Goal: Task Accomplishment & Management: Use online tool/utility

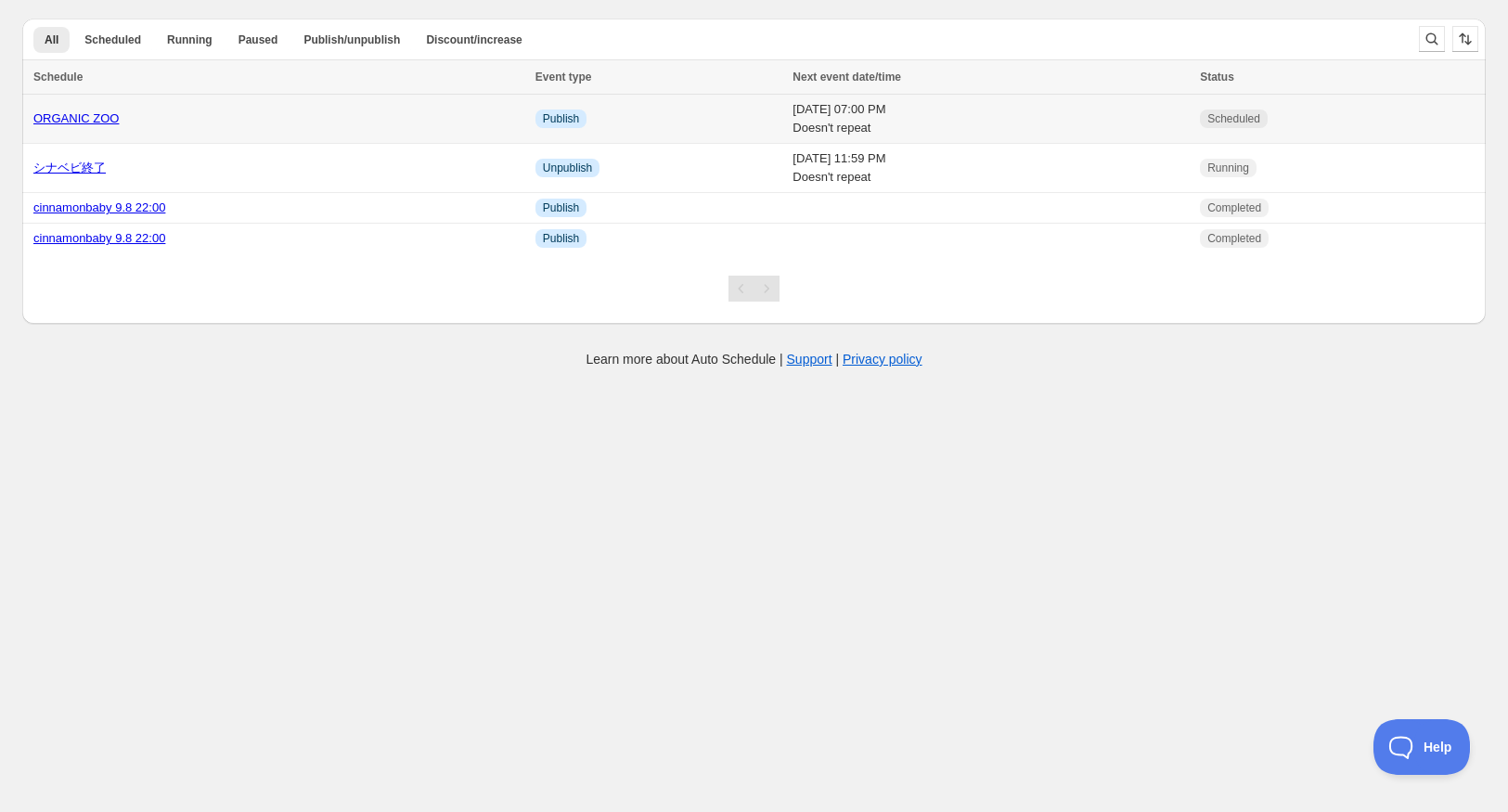
click at [82, 125] on link "ORGANIC ZOO" at bounding box center [76, 118] width 85 height 14
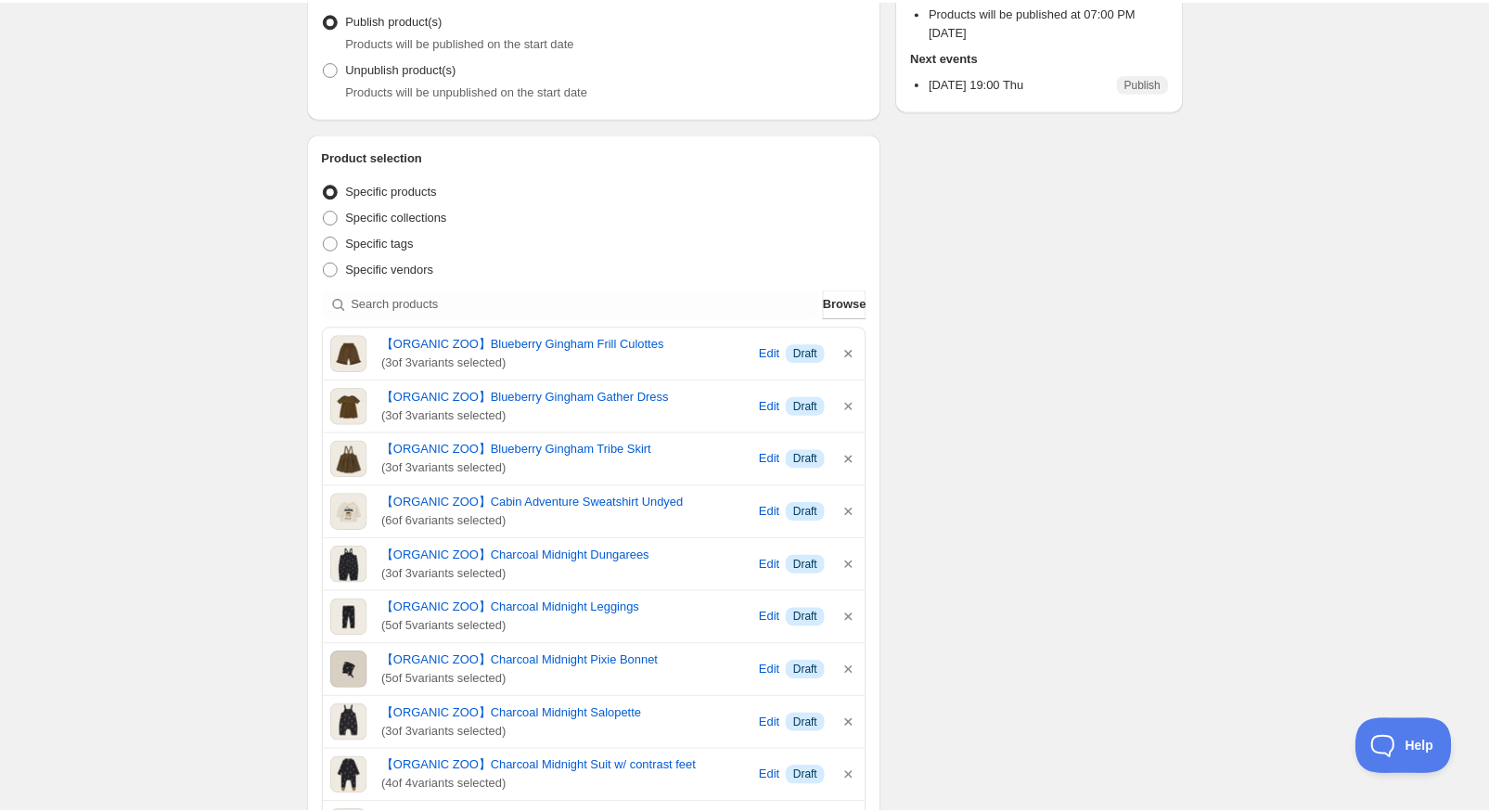
scroll to position [181, 0]
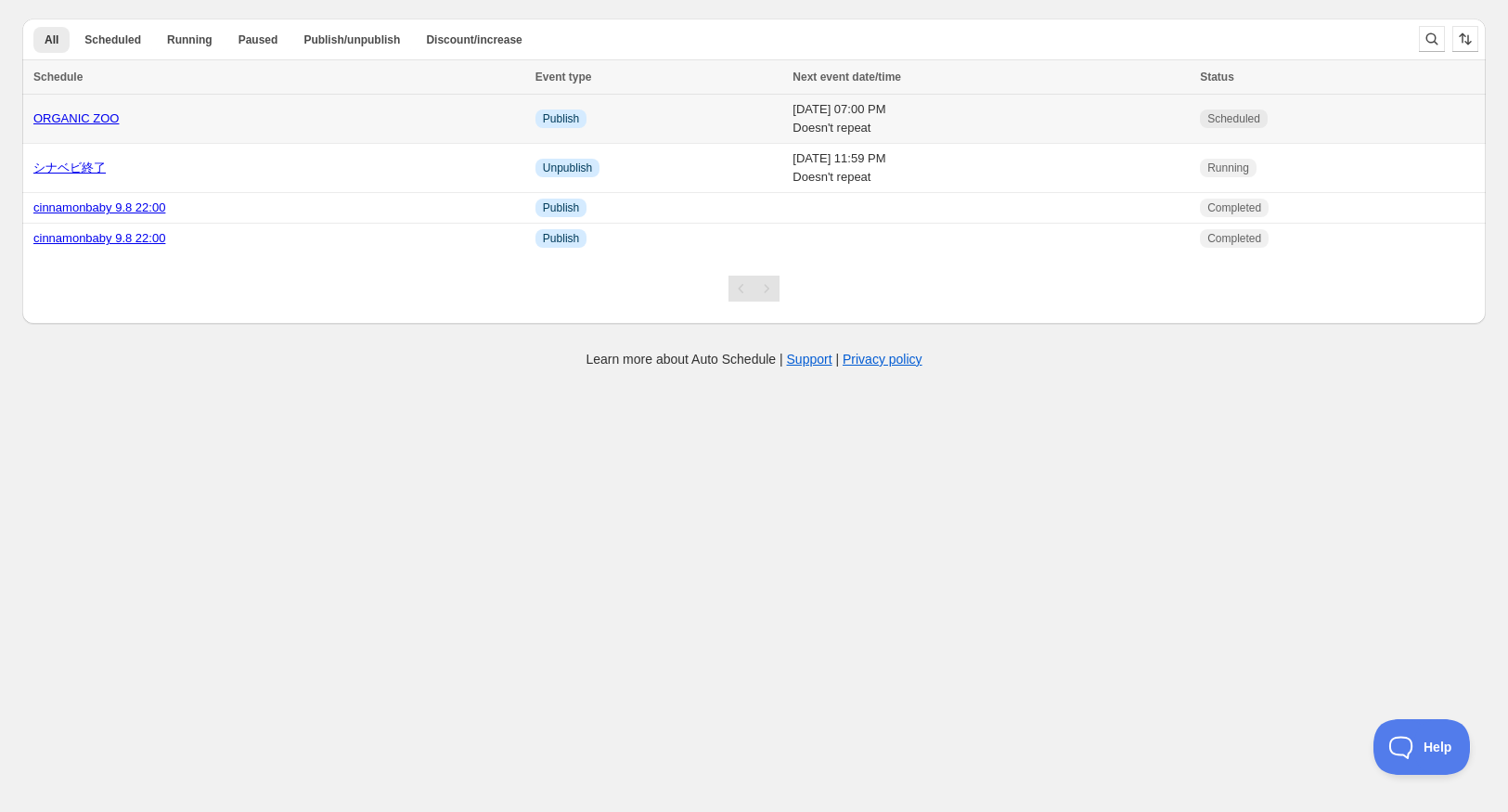
click at [87, 114] on link "ORGANIC ZOO" at bounding box center [76, 118] width 85 height 14
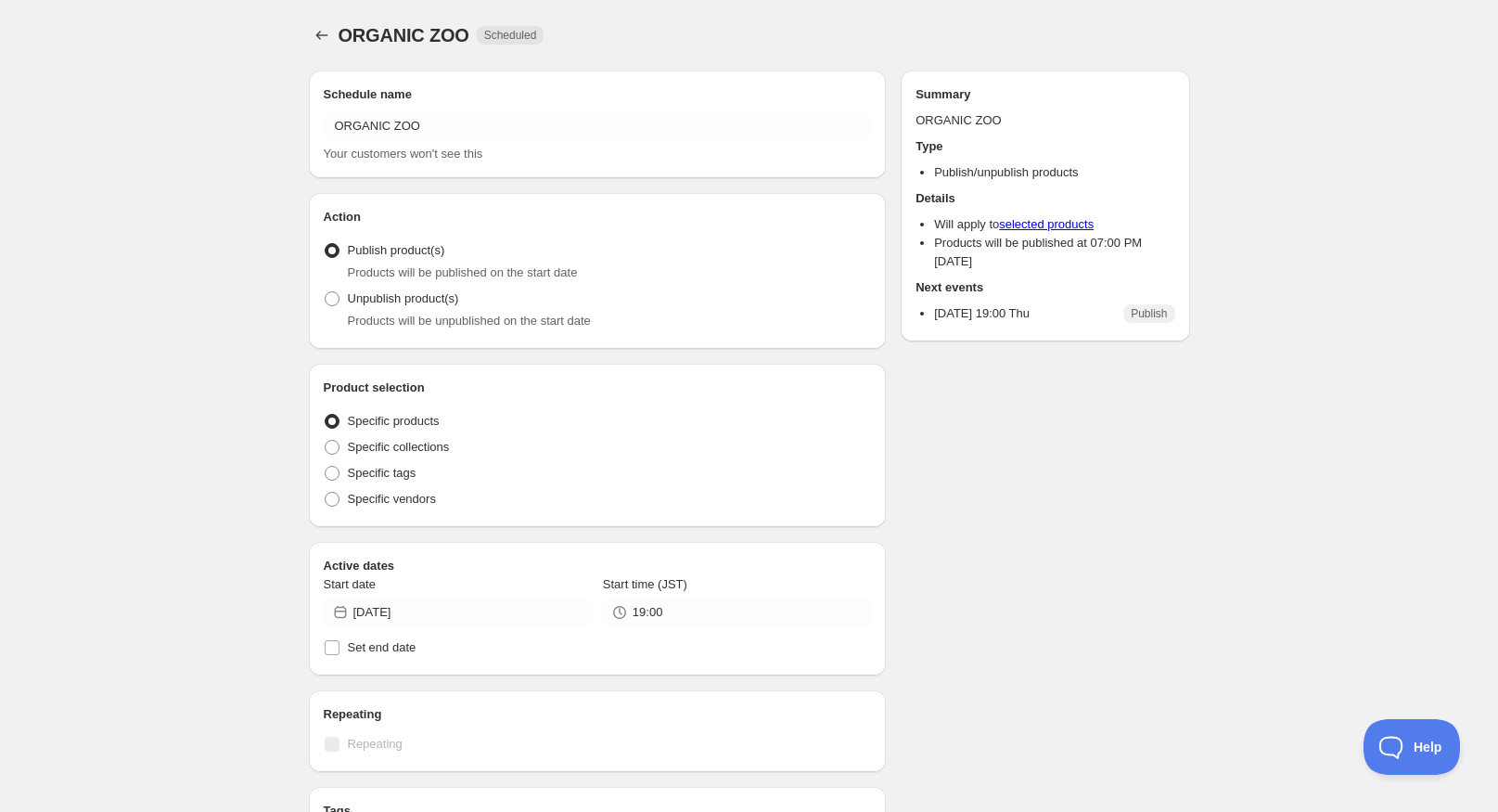
radio input "true"
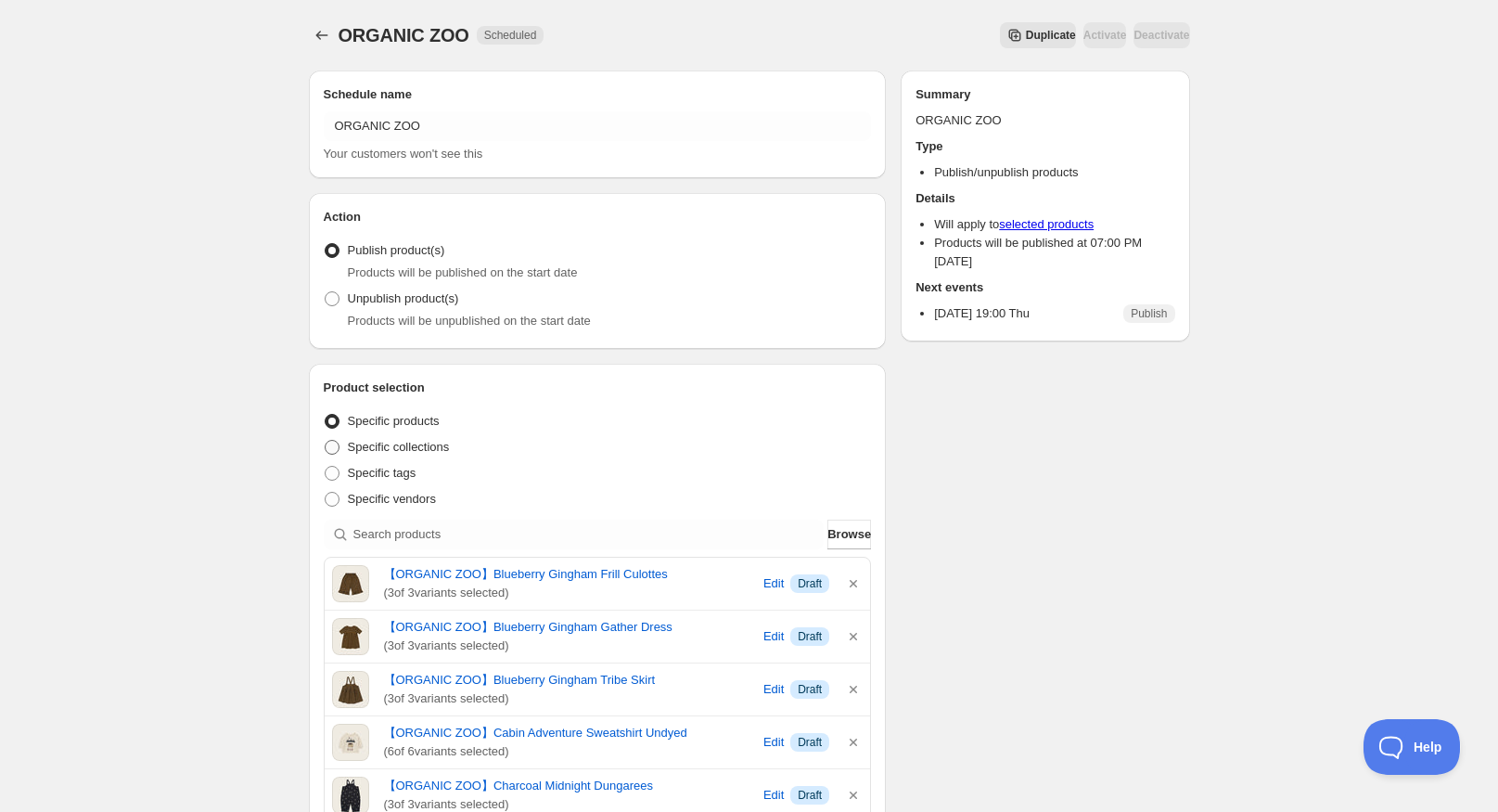
click at [411, 446] on span "Specific collections" at bounding box center [398, 447] width 102 height 14
click at [325, 441] on input "Specific collections" at bounding box center [324, 440] width 1 height 1
radio input "true"
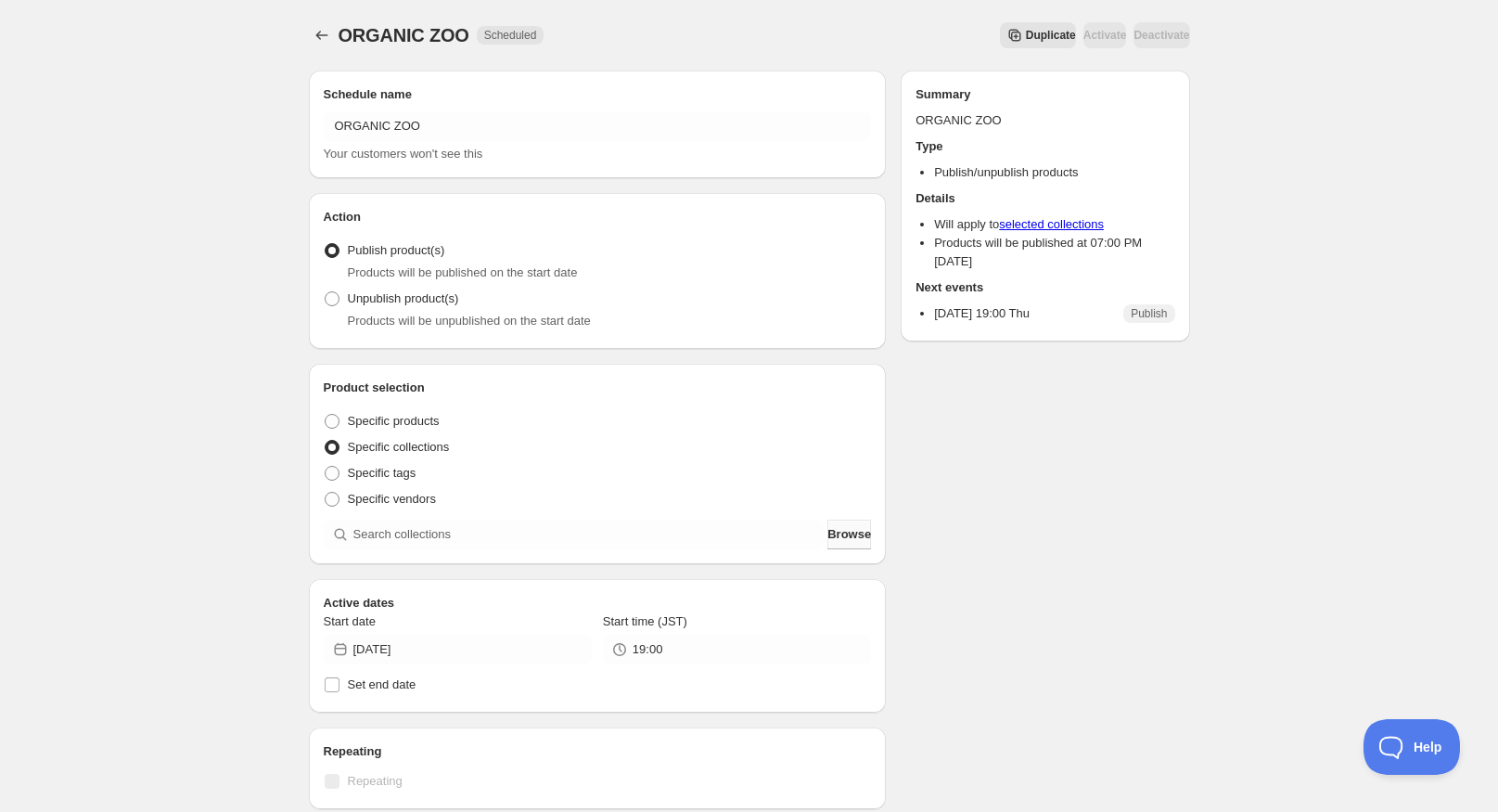
click at [837, 537] on span "Browse" at bounding box center [849, 534] width 44 height 19
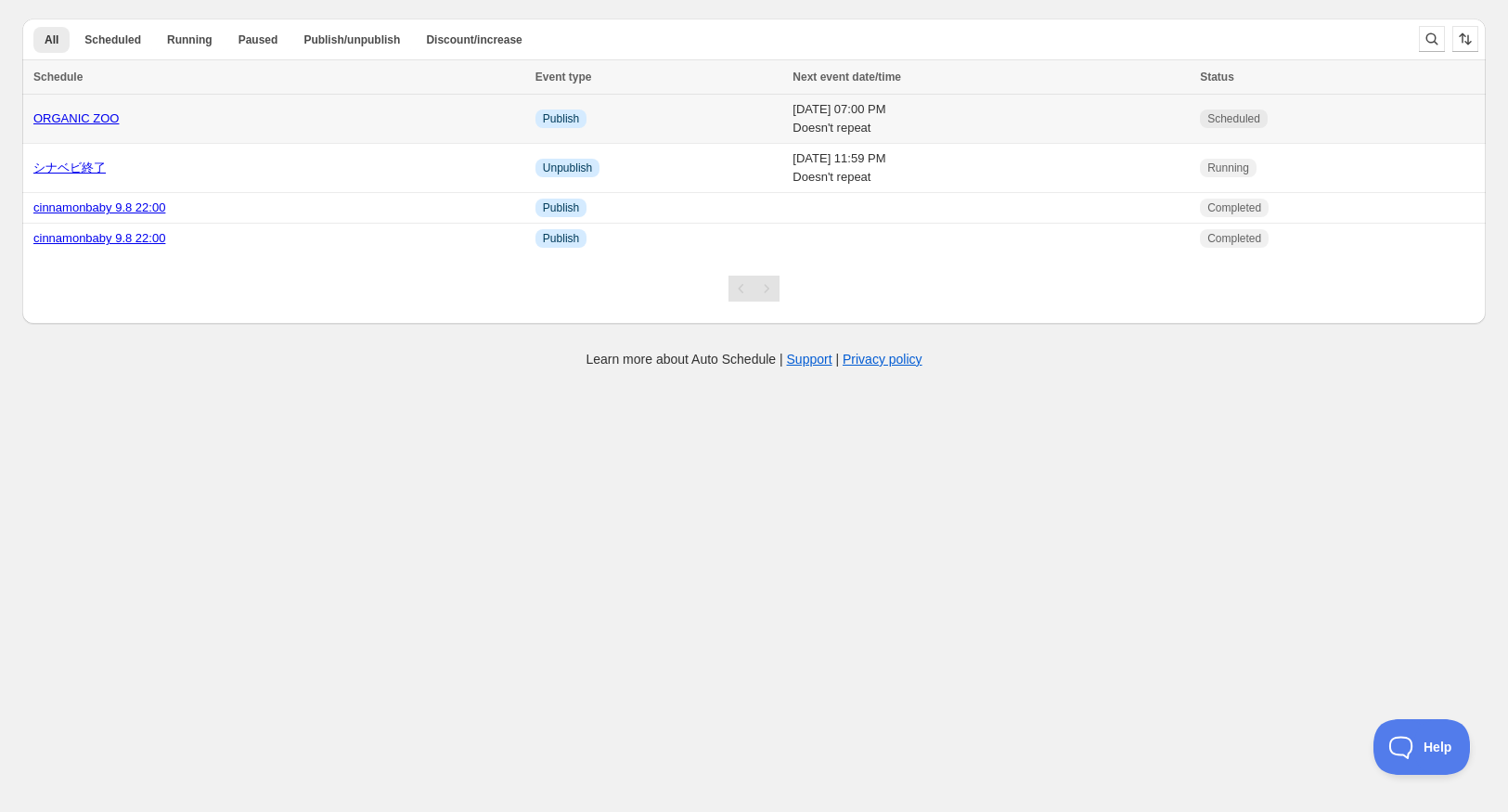
click at [84, 118] on link "ORGANIC ZOO" at bounding box center [76, 118] width 85 height 14
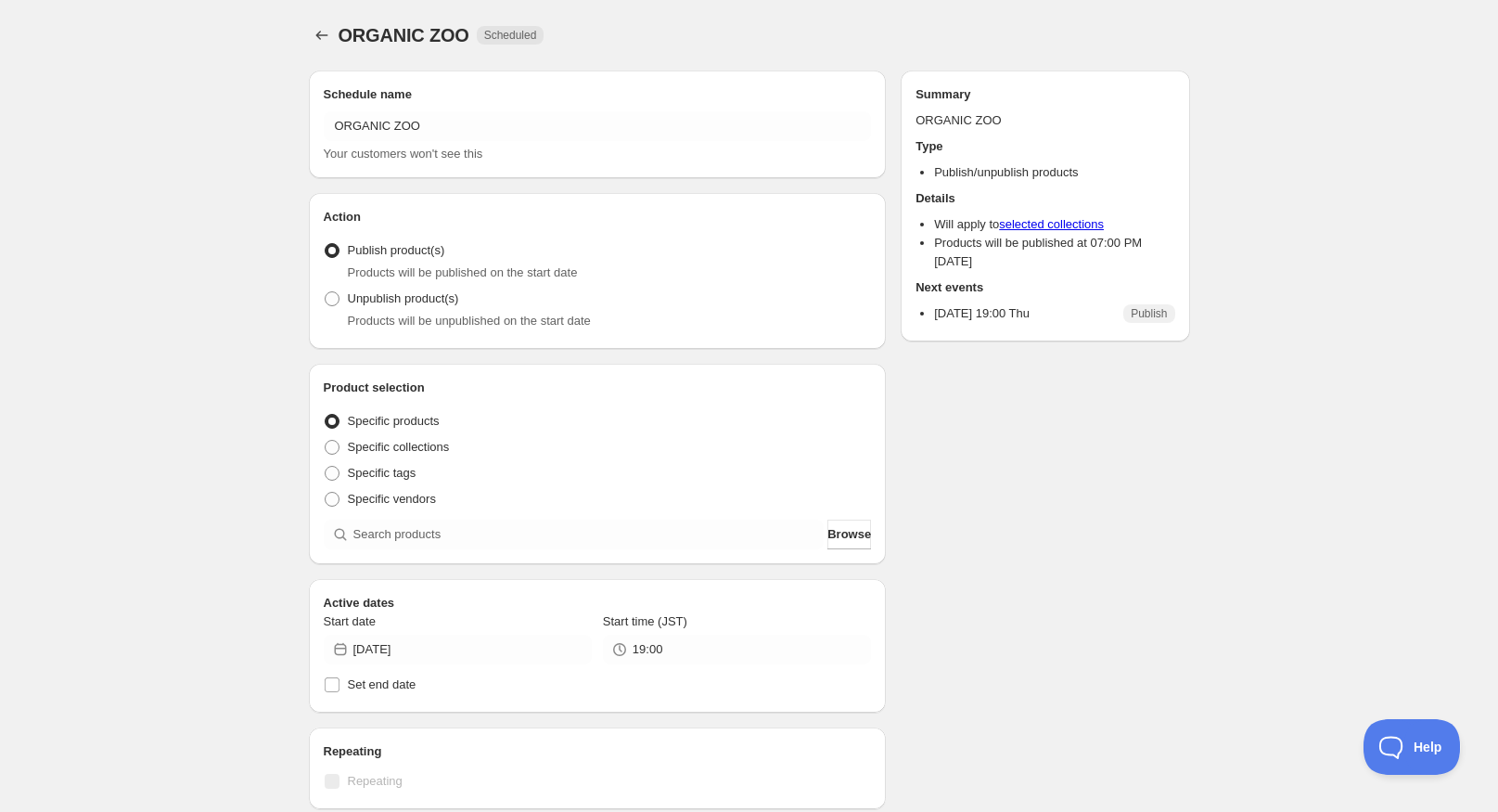
radio input "true"
radio input "false"
radio input "true"
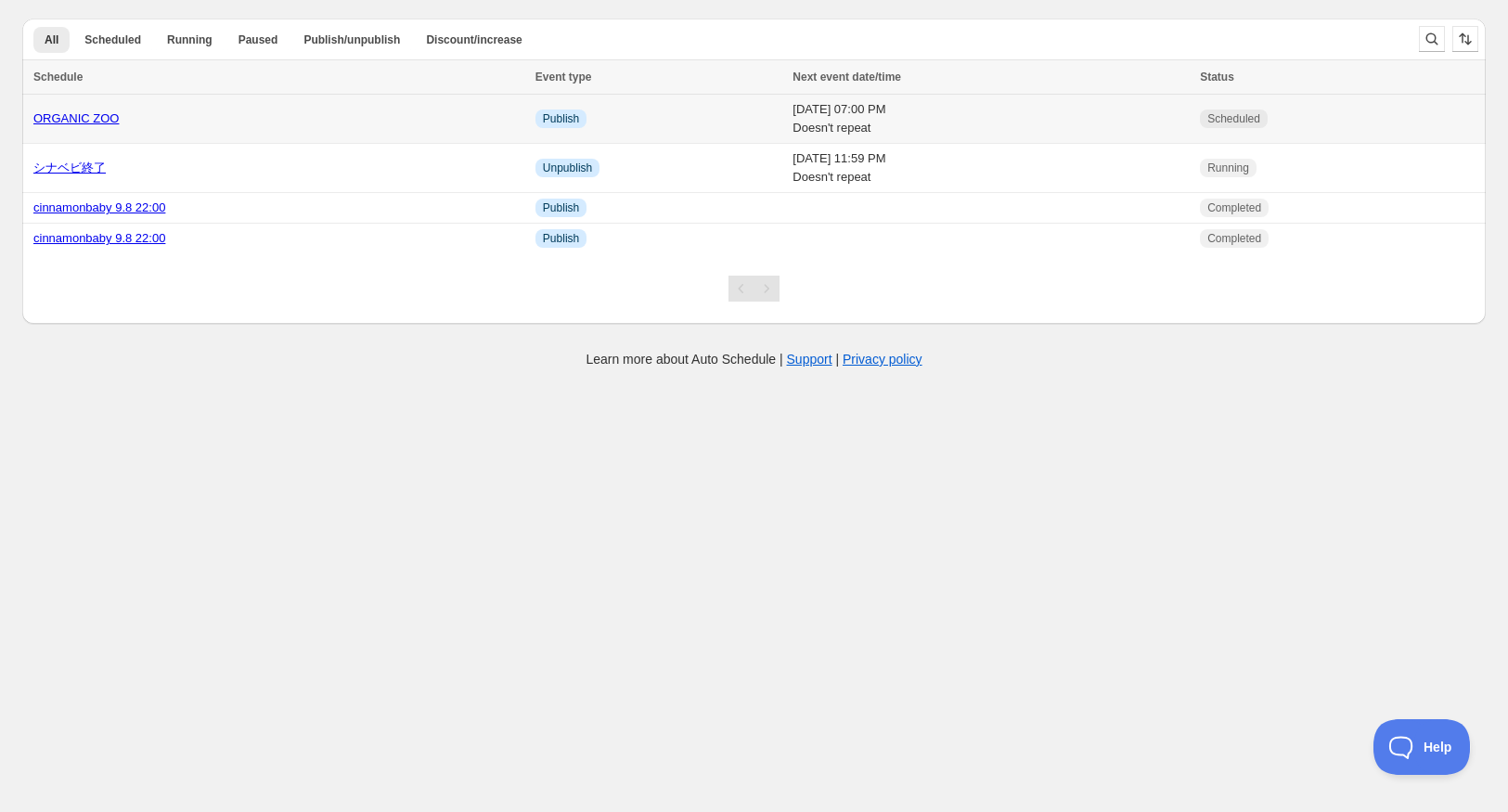
click at [83, 121] on link "ORGANIC ZOO" at bounding box center [76, 118] width 85 height 14
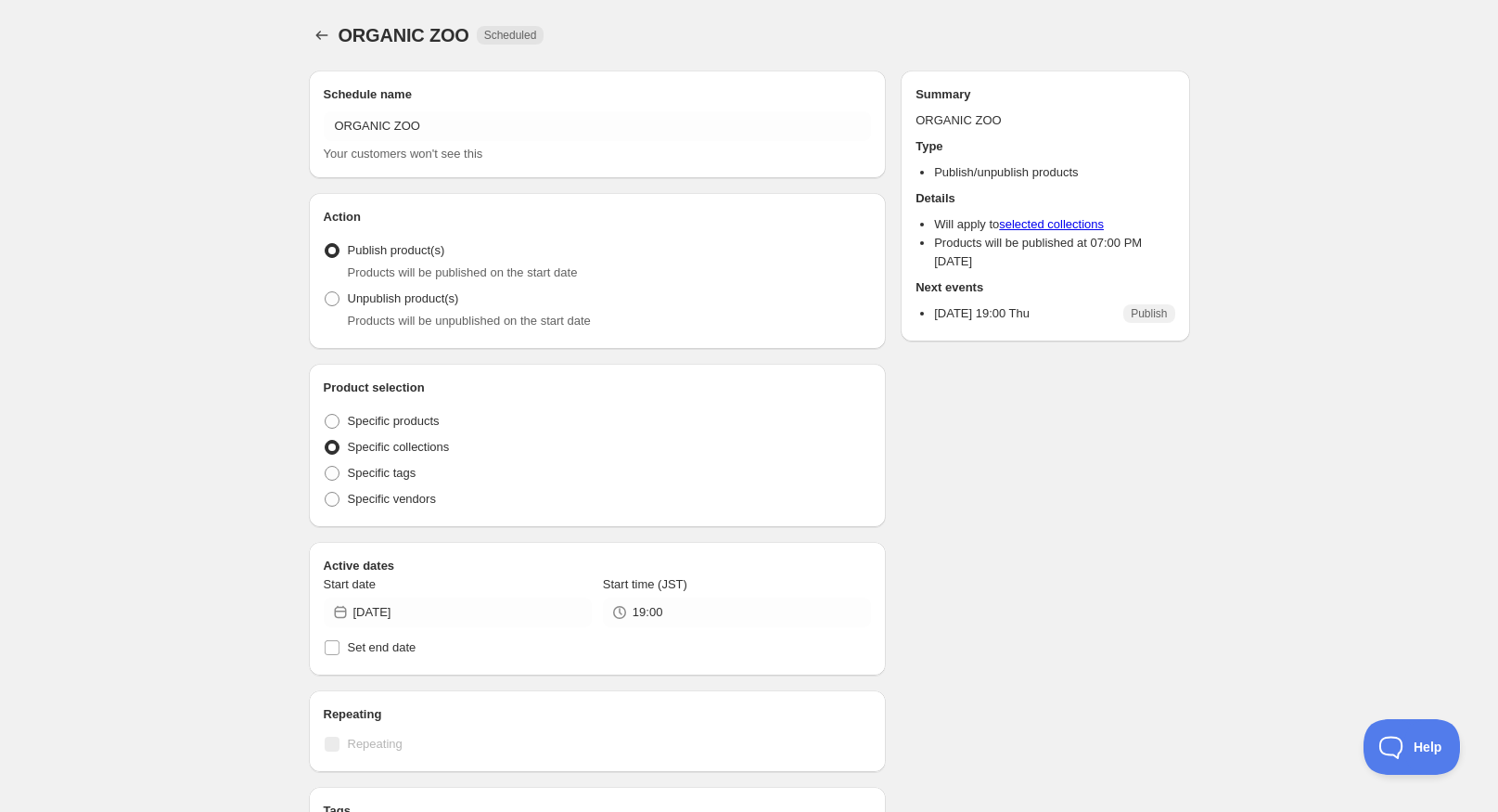
radio input "true"
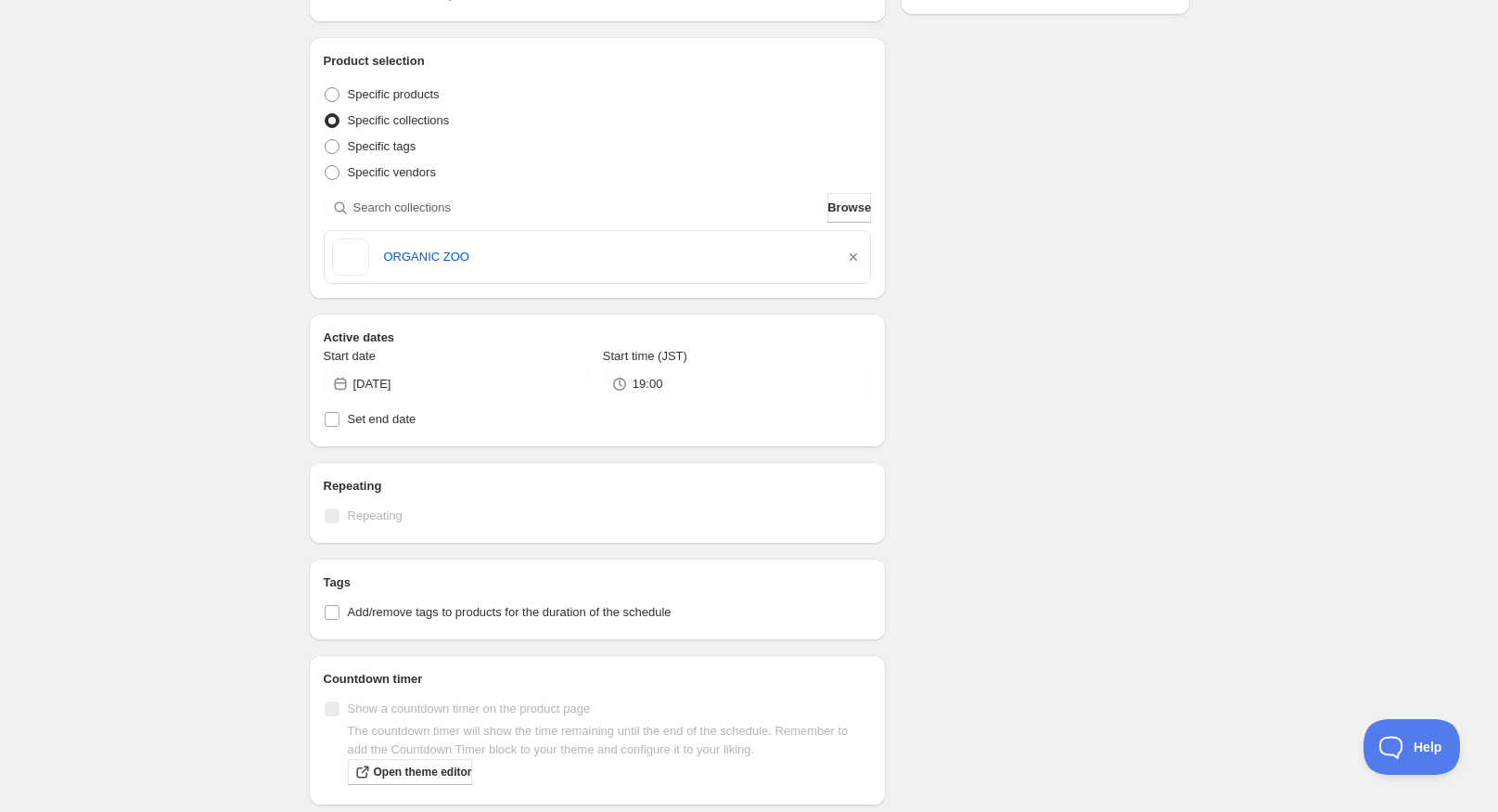
scroll to position [242, 0]
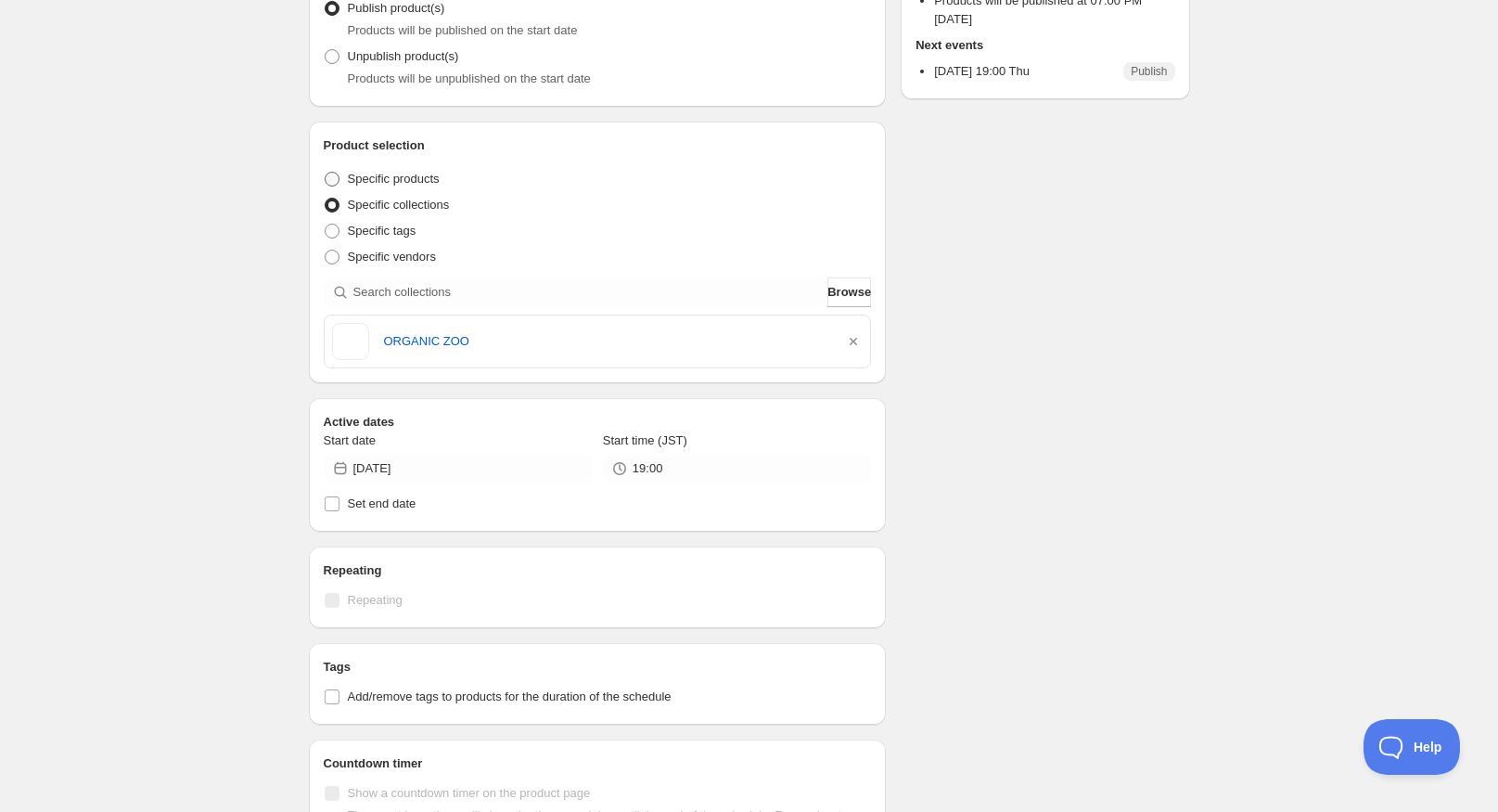
click at [408, 183] on span "Specific products" at bounding box center [393, 178] width 92 height 14
click at [325, 173] on input "Specific products" at bounding box center [324, 172] width 1 height 1
radio input "true"
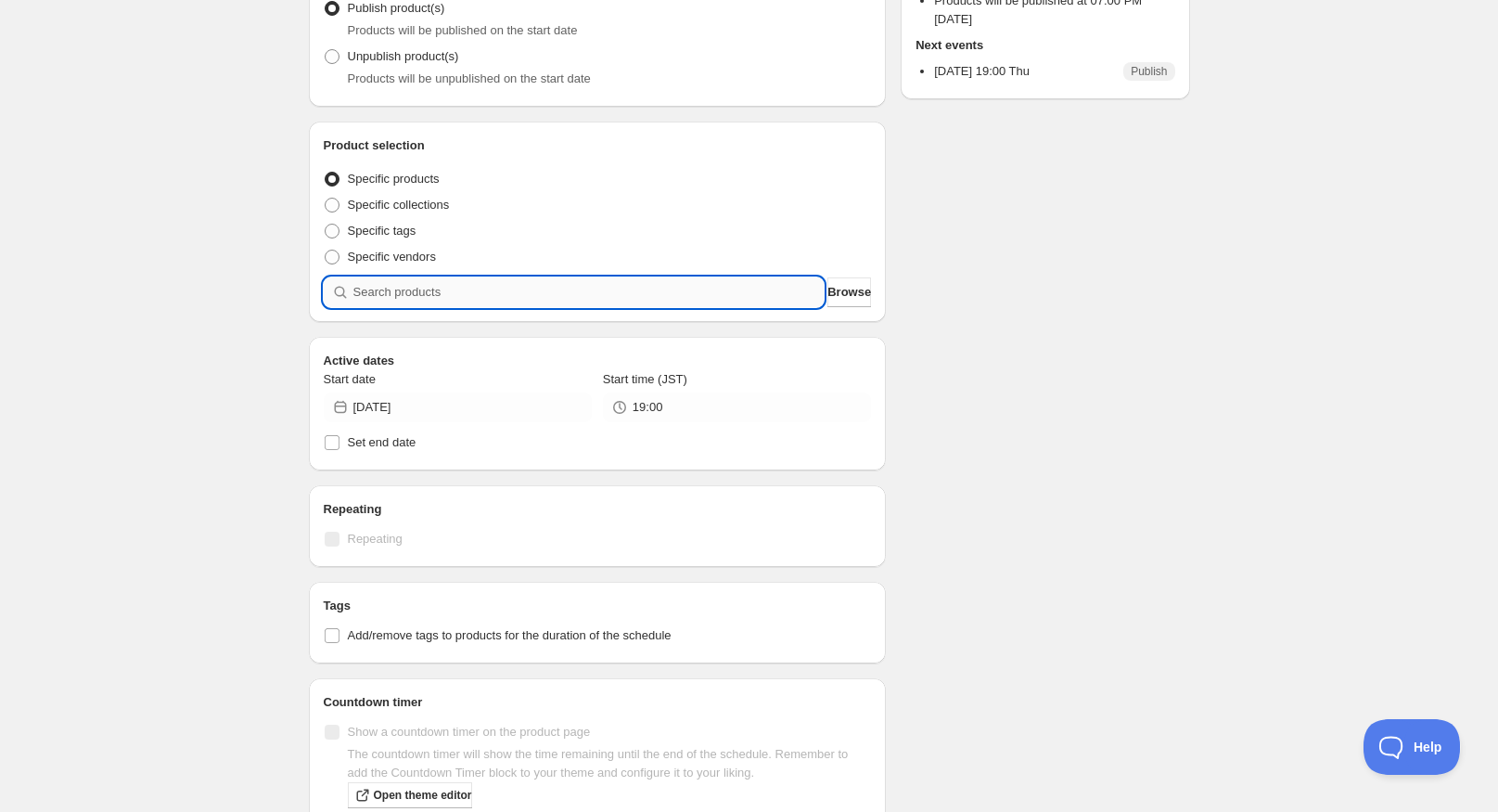
click at [749, 305] on input "search" at bounding box center [589, 292] width 471 height 30
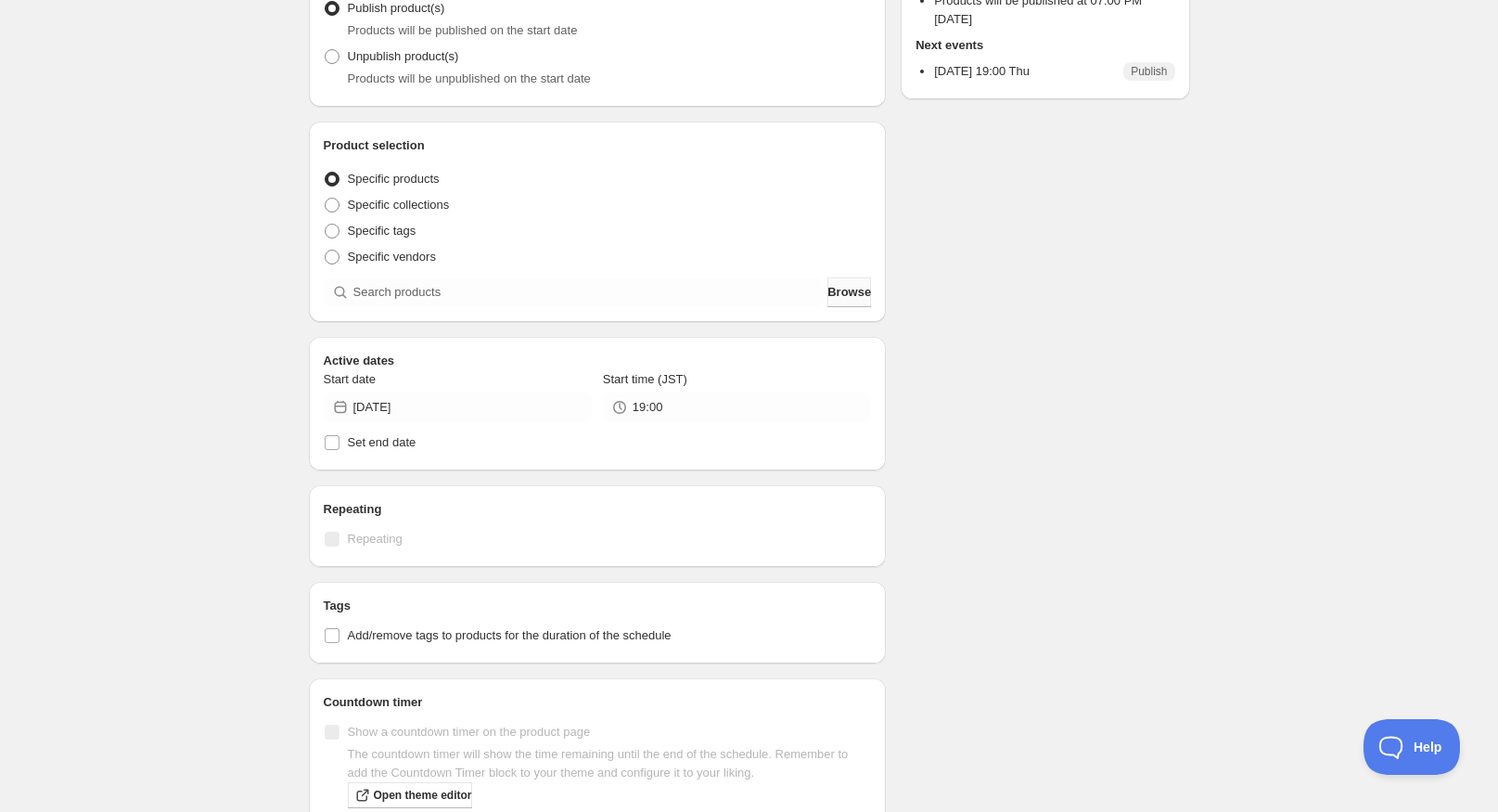
click at [842, 299] on span "Browse" at bounding box center [849, 292] width 44 height 19
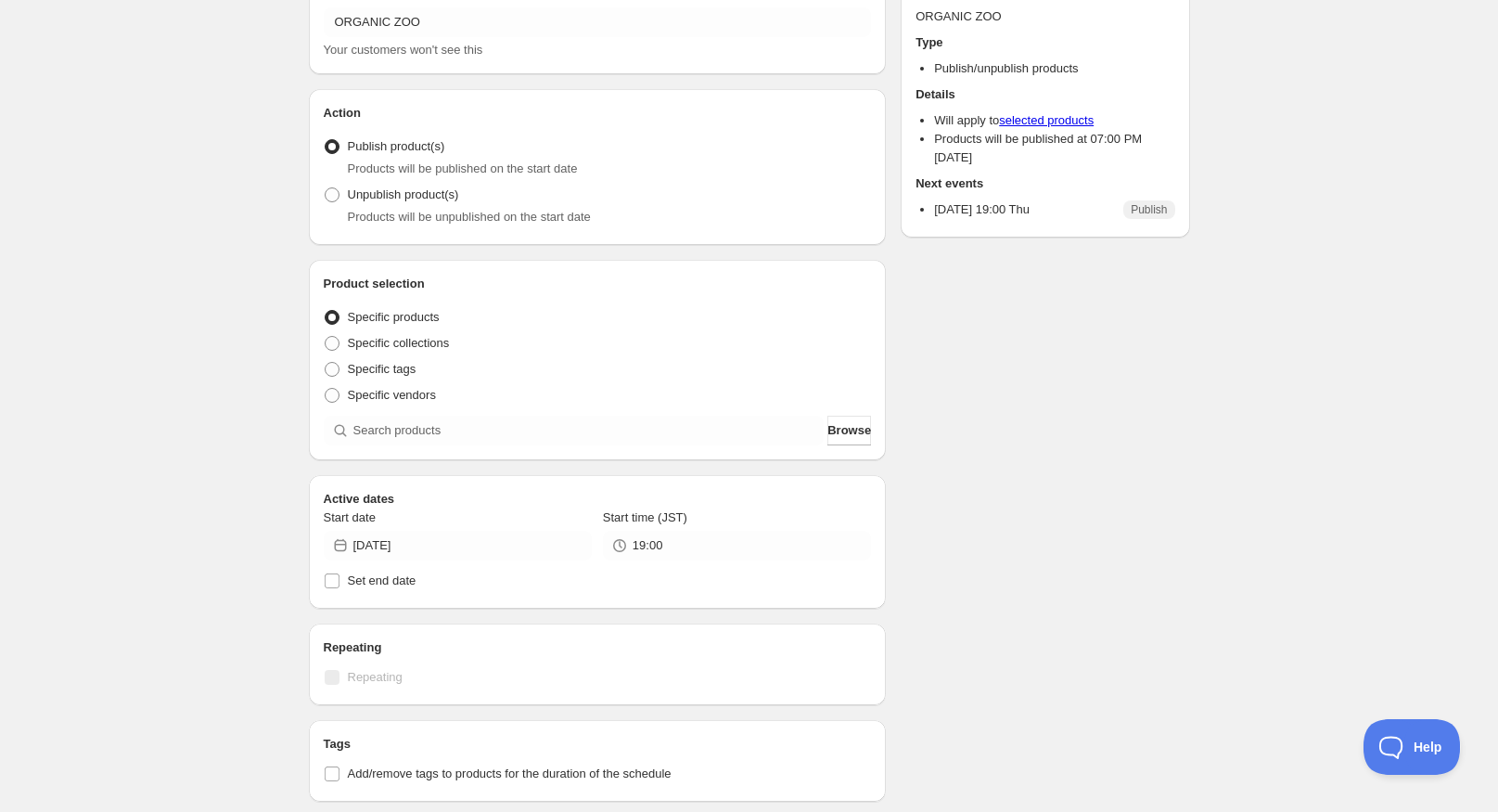
scroll to position [0, 0]
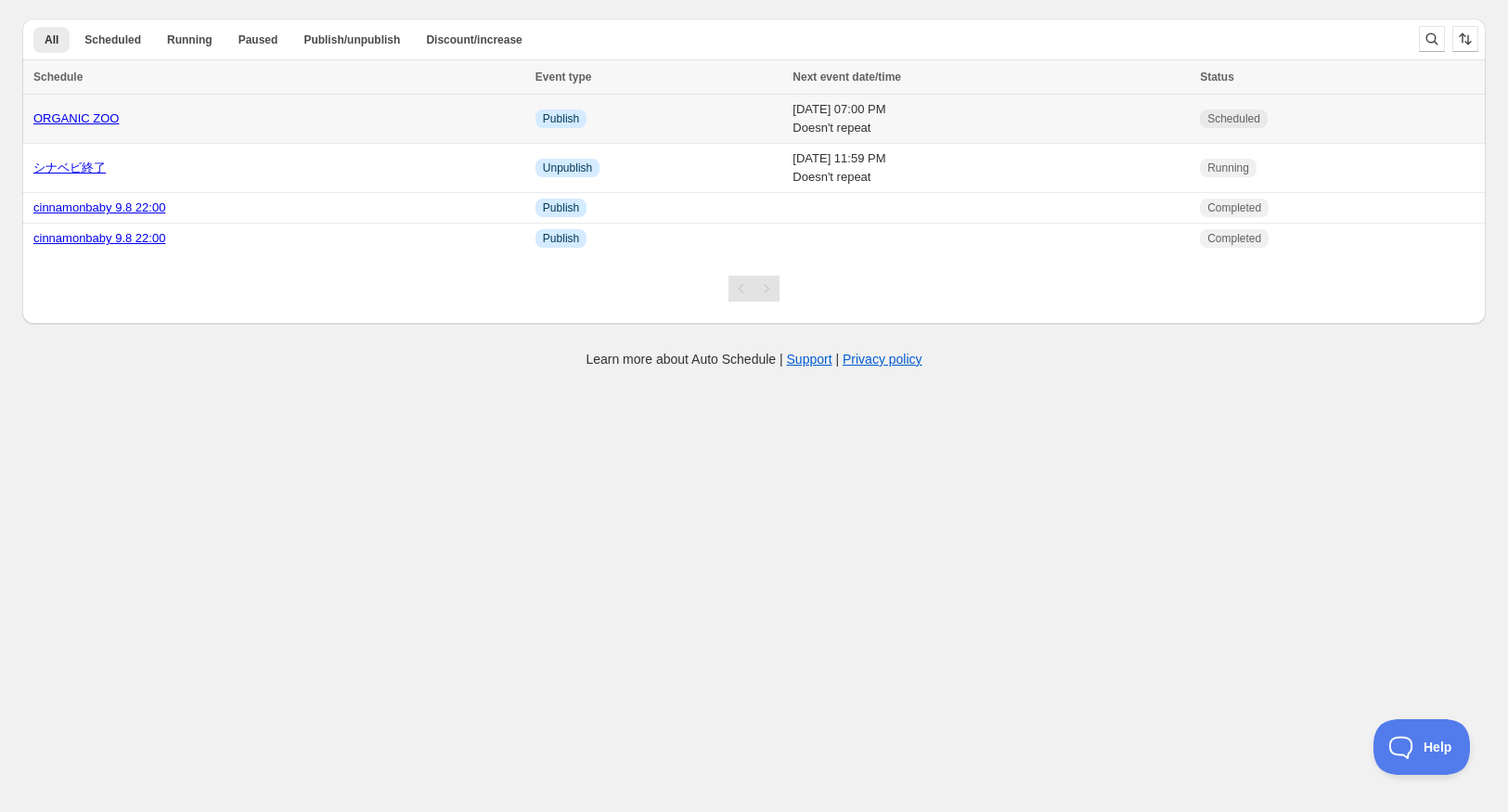
click at [101, 118] on link "ORGANIC ZOO" at bounding box center [76, 118] width 85 height 14
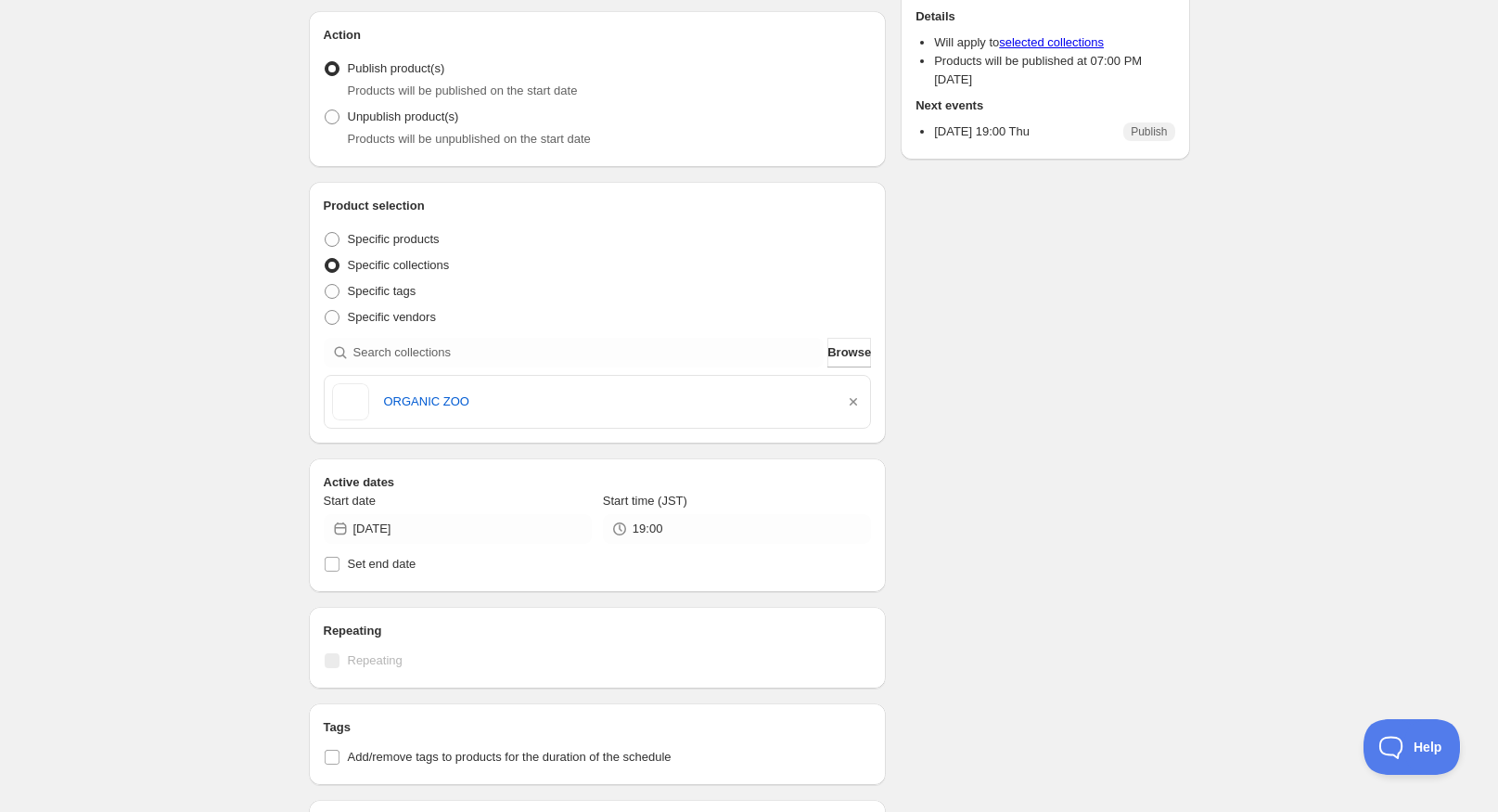
scroll to position [186, 0]
click at [429, 239] on span "Specific products" at bounding box center [393, 235] width 92 height 14
click at [325, 229] on input "Specific products" at bounding box center [324, 228] width 1 height 1
radio input "true"
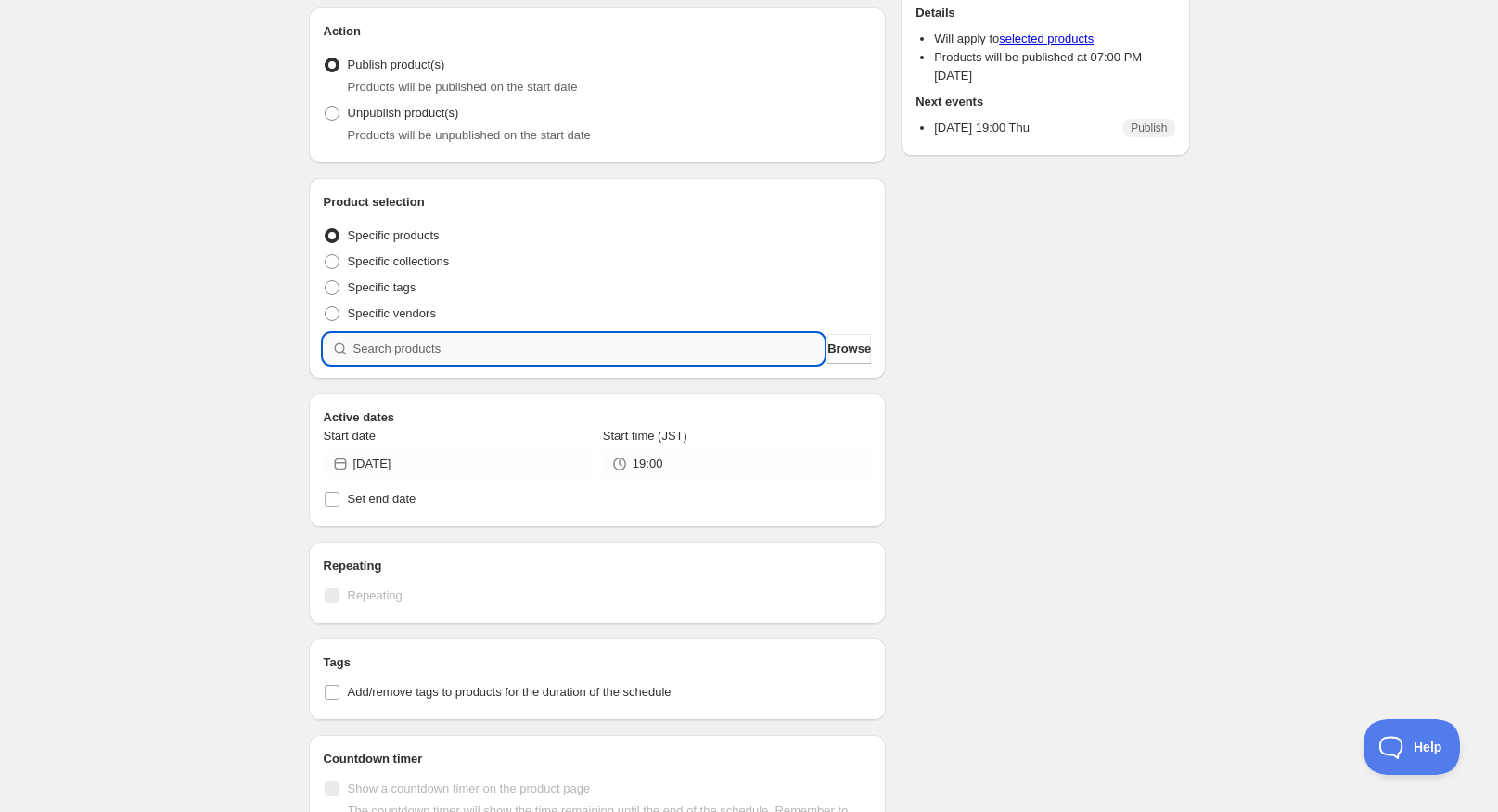
click at [457, 340] on input "search" at bounding box center [589, 349] width 471 height 30
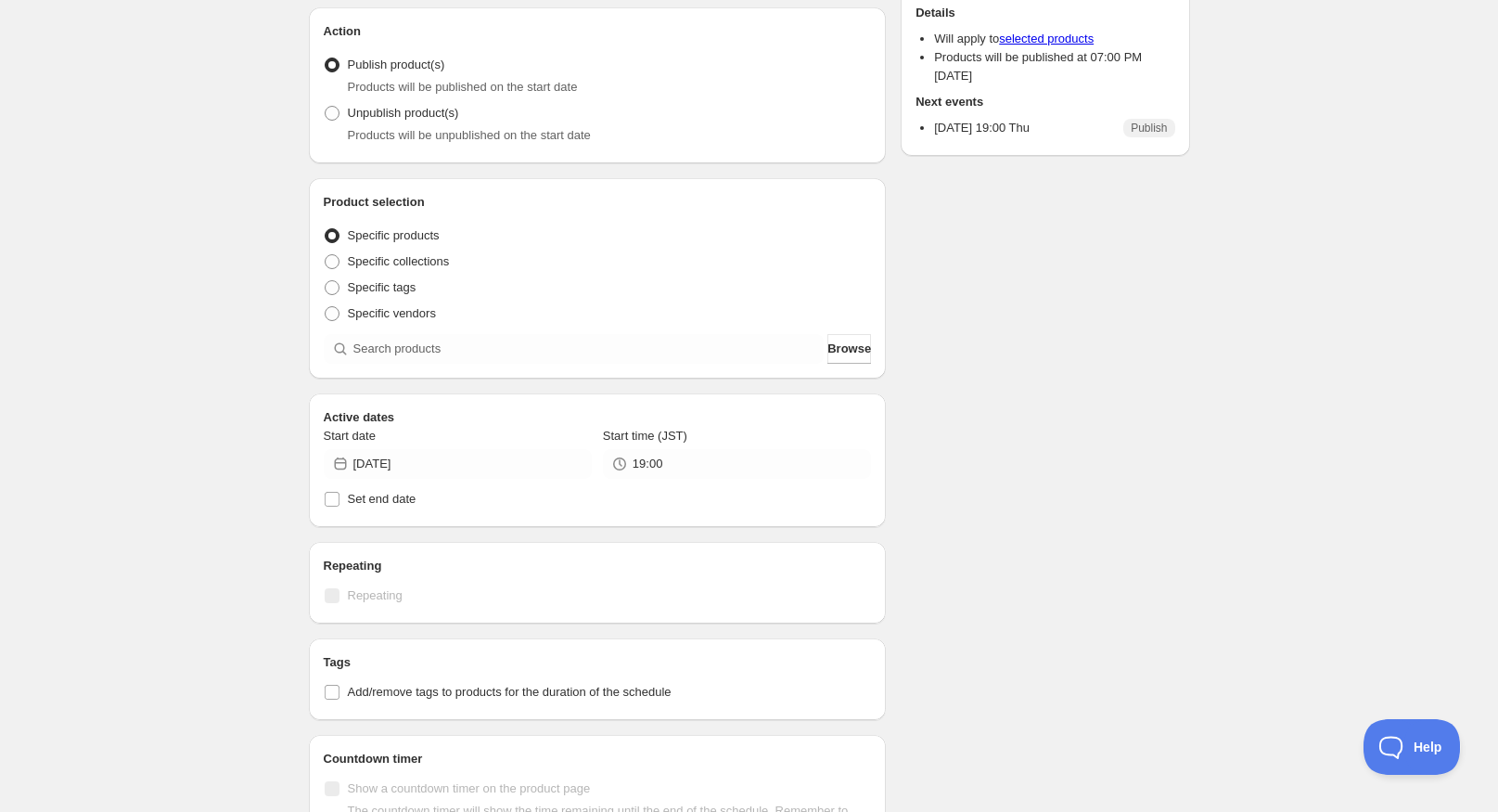
click at [843, 364] on div "Product selection Entity type Specific products Specific collections Specific t…" at bounding box center [598, 278] width 578 height 200
click at [846, 362] on button "Browse" at bounding box center [849, 349] width 44 height 30
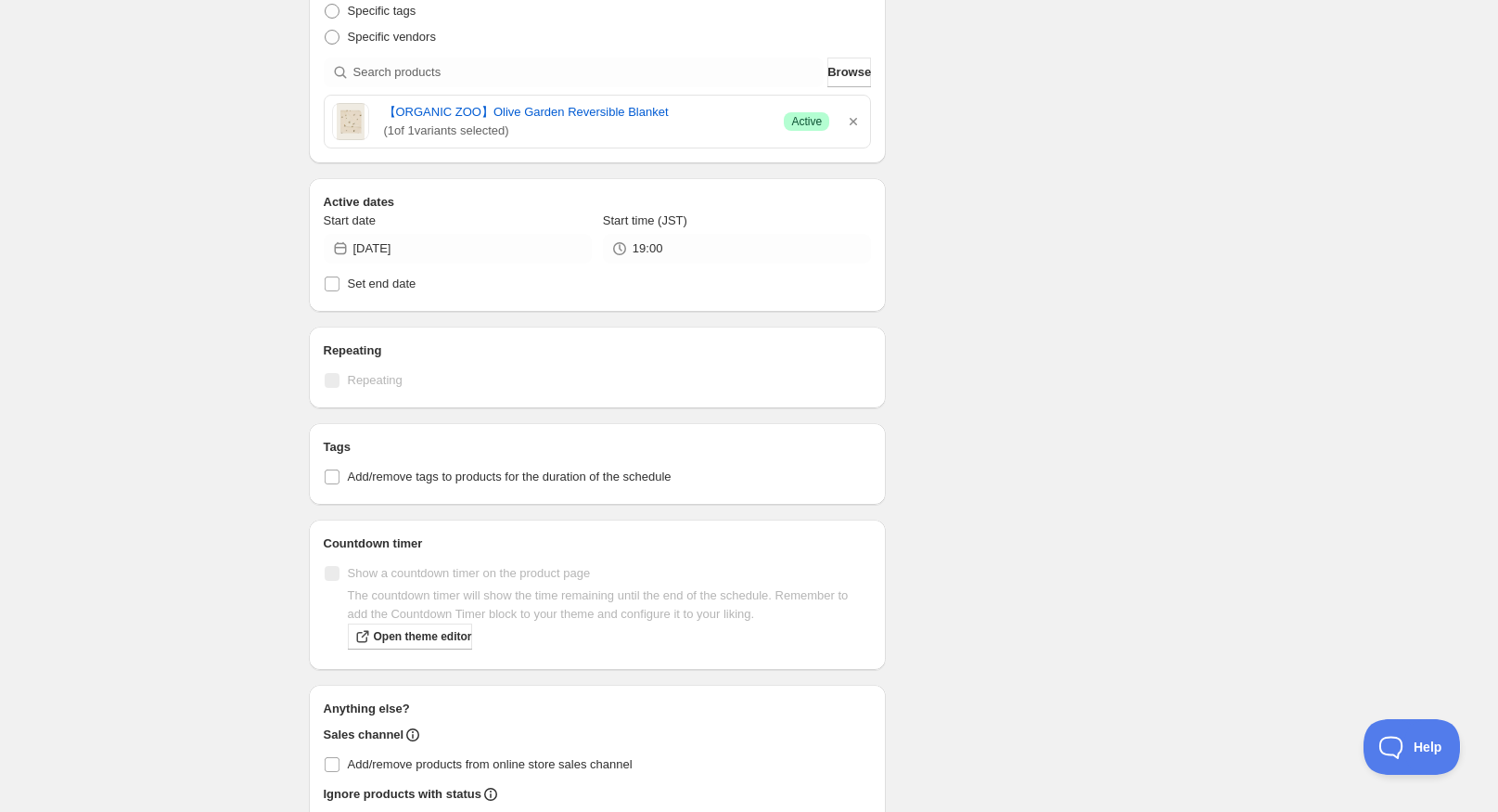
scroll to position [463, 0]
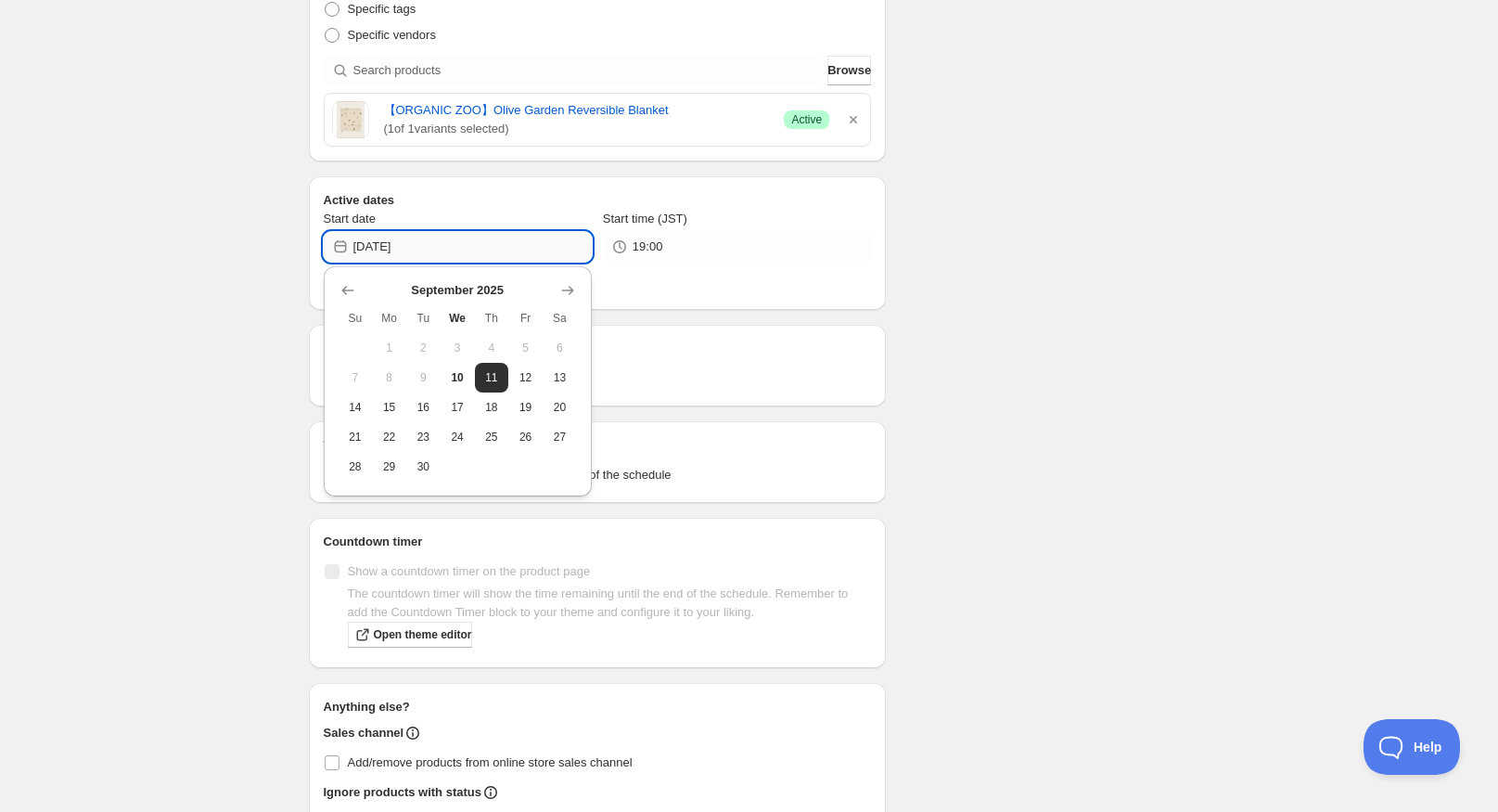
click at [461, 241] on input "2025-09-11" at bounding box center [472, 247] width 238 height 30
drag, startPoint x: 464, startPoint y: 365, endPoint x: 610, endPoint y: 283, distance: 167.5
click at [464, 366] on button "10" at bounding box center [458, 378] width 35 height 30
type input "2025-09-10"
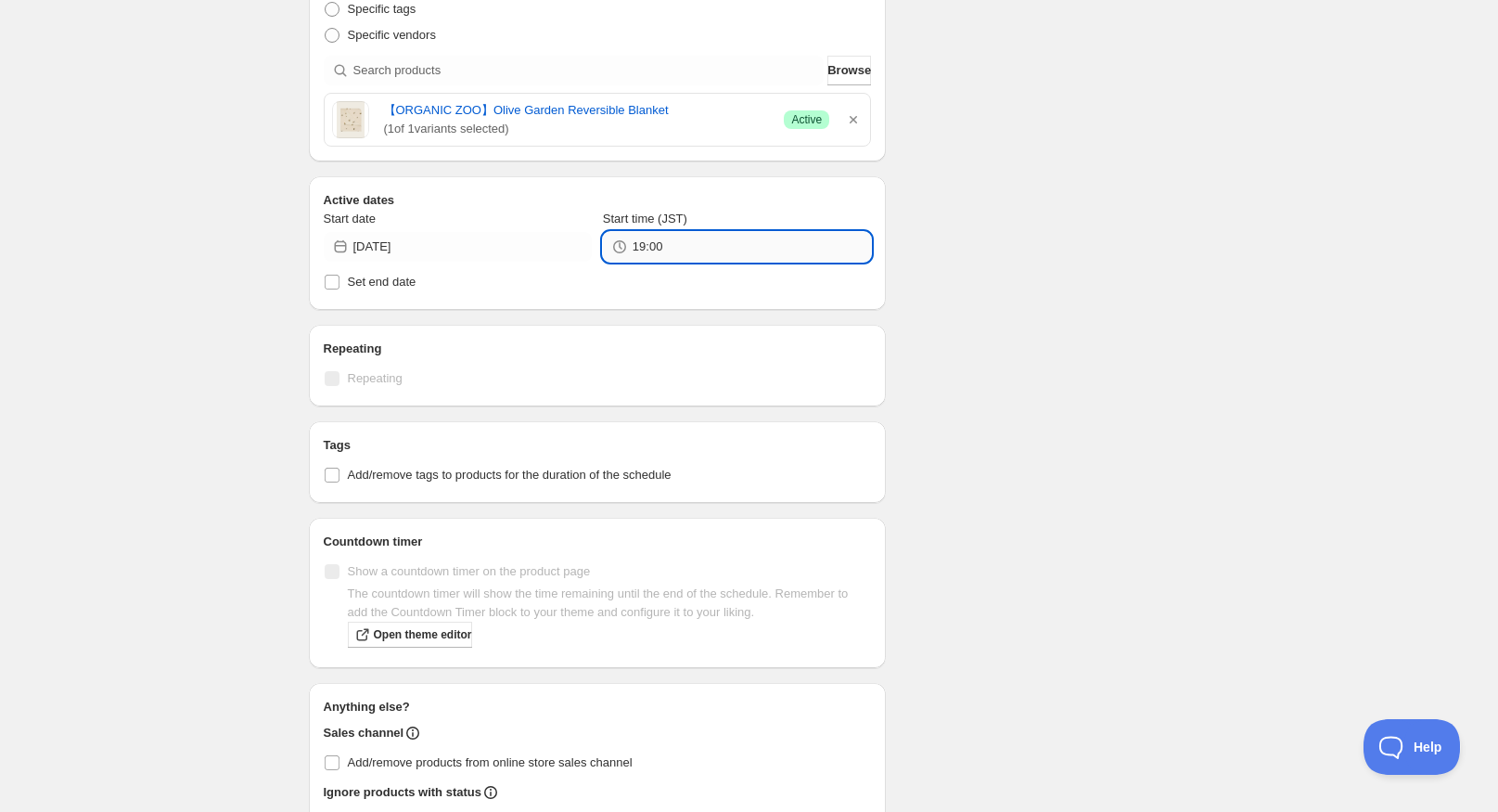
click at [694, 251] on input "19:00" at bounding box center [751, 247] width 238 height 30
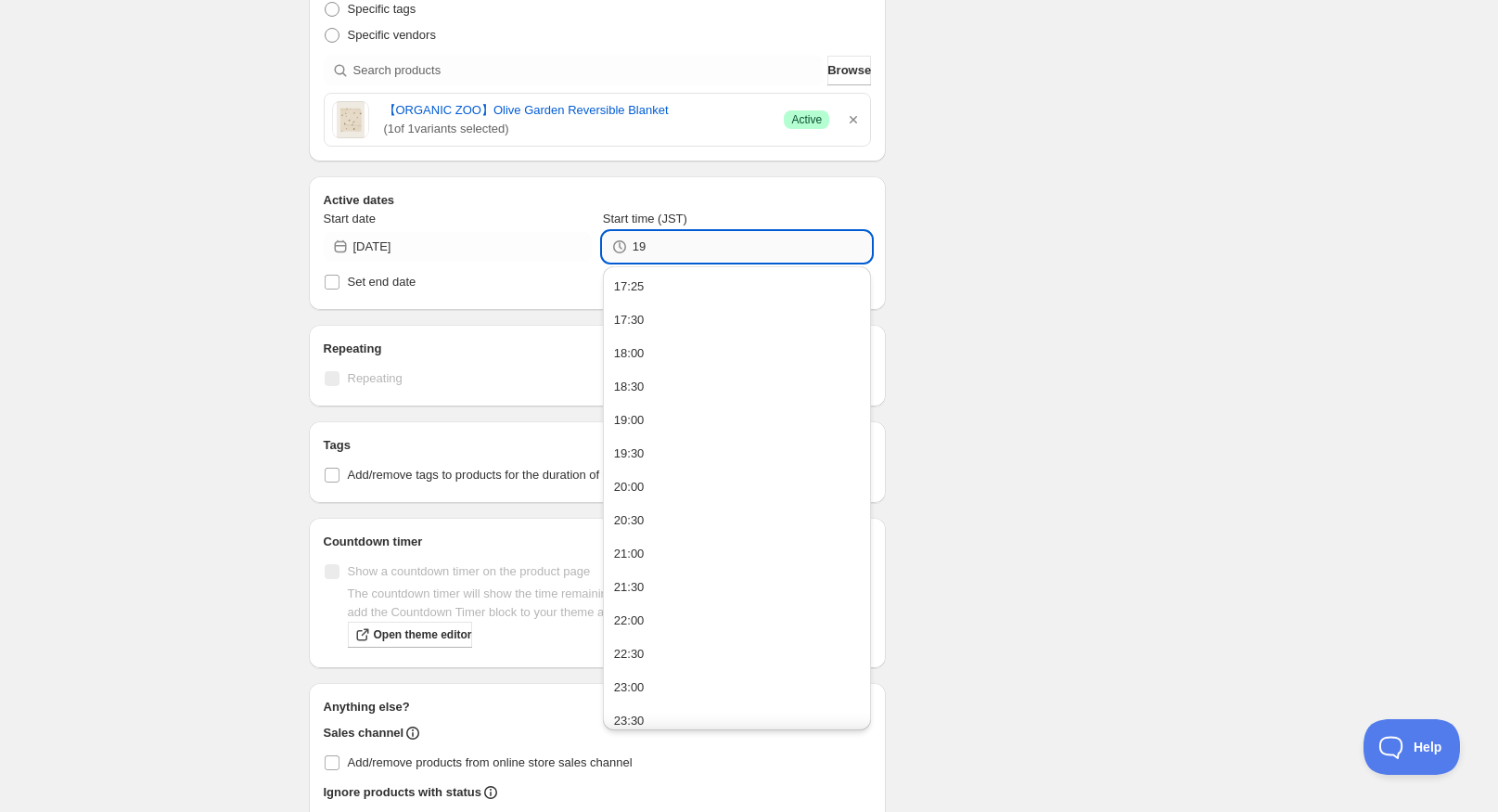
type input "1"
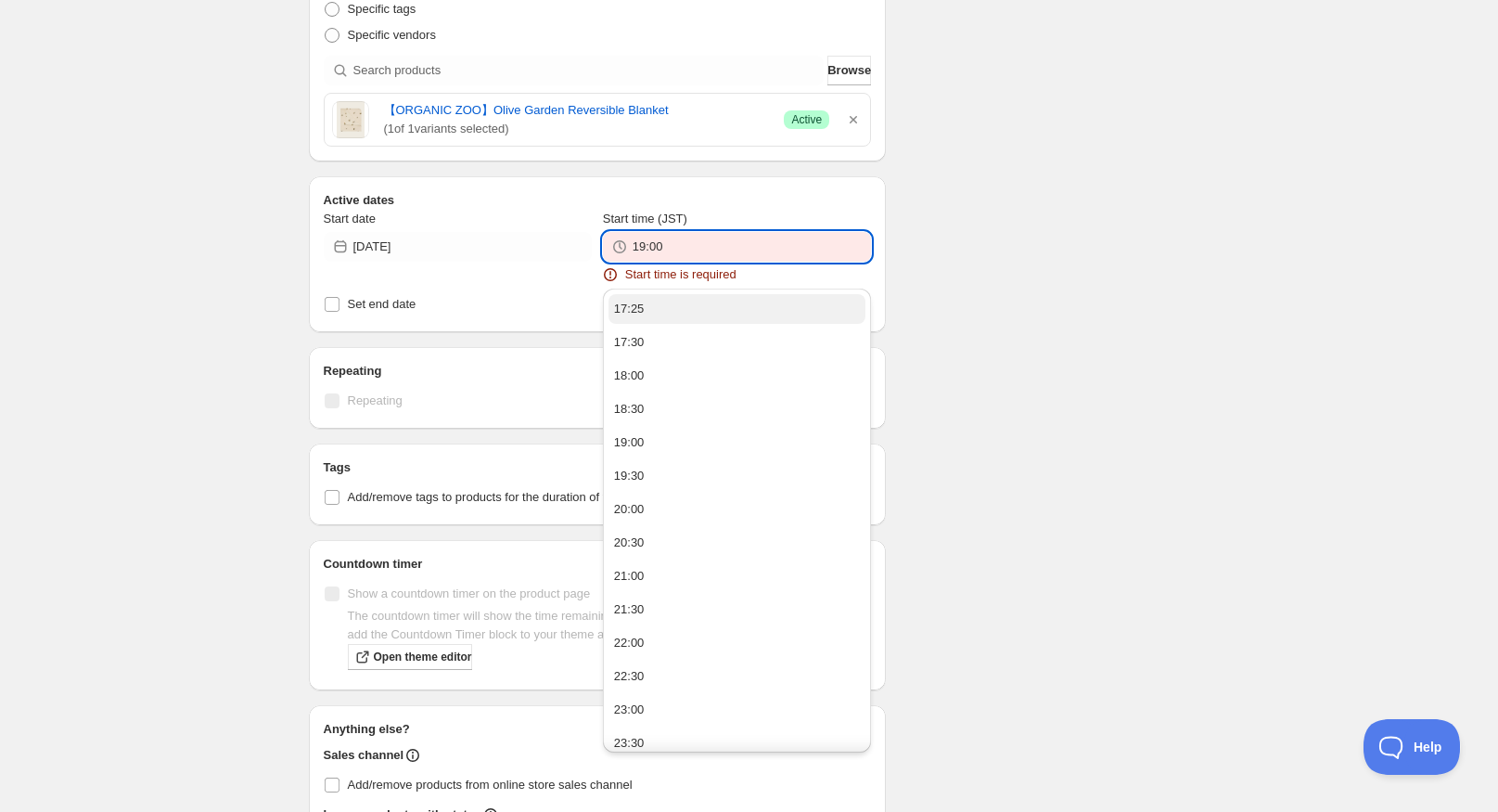
click at [677, 304] on ul "17:25 17:30 18:00 18:30 19:00 19:30 20:00 20:30 21:00 21:30 22:00 22:30 23:00 2…" at bounding box center [736, 526] width 257 height 463
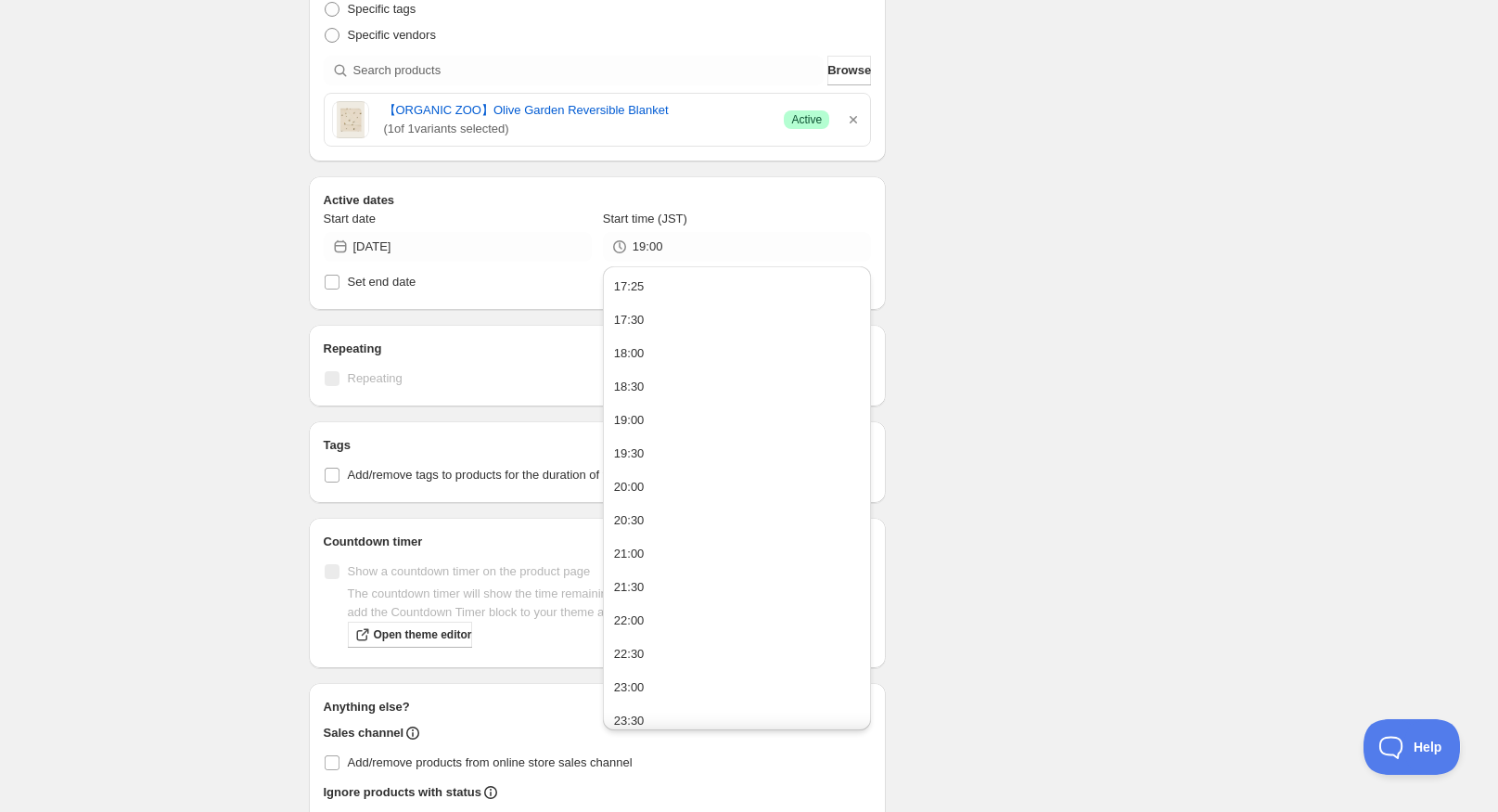
click at [1106, 470] on div "Schedule name ORGANIC ZOO Your customers won't see this Action Action Publish p…" at bounding box center [742, 258] width 896 height 1333
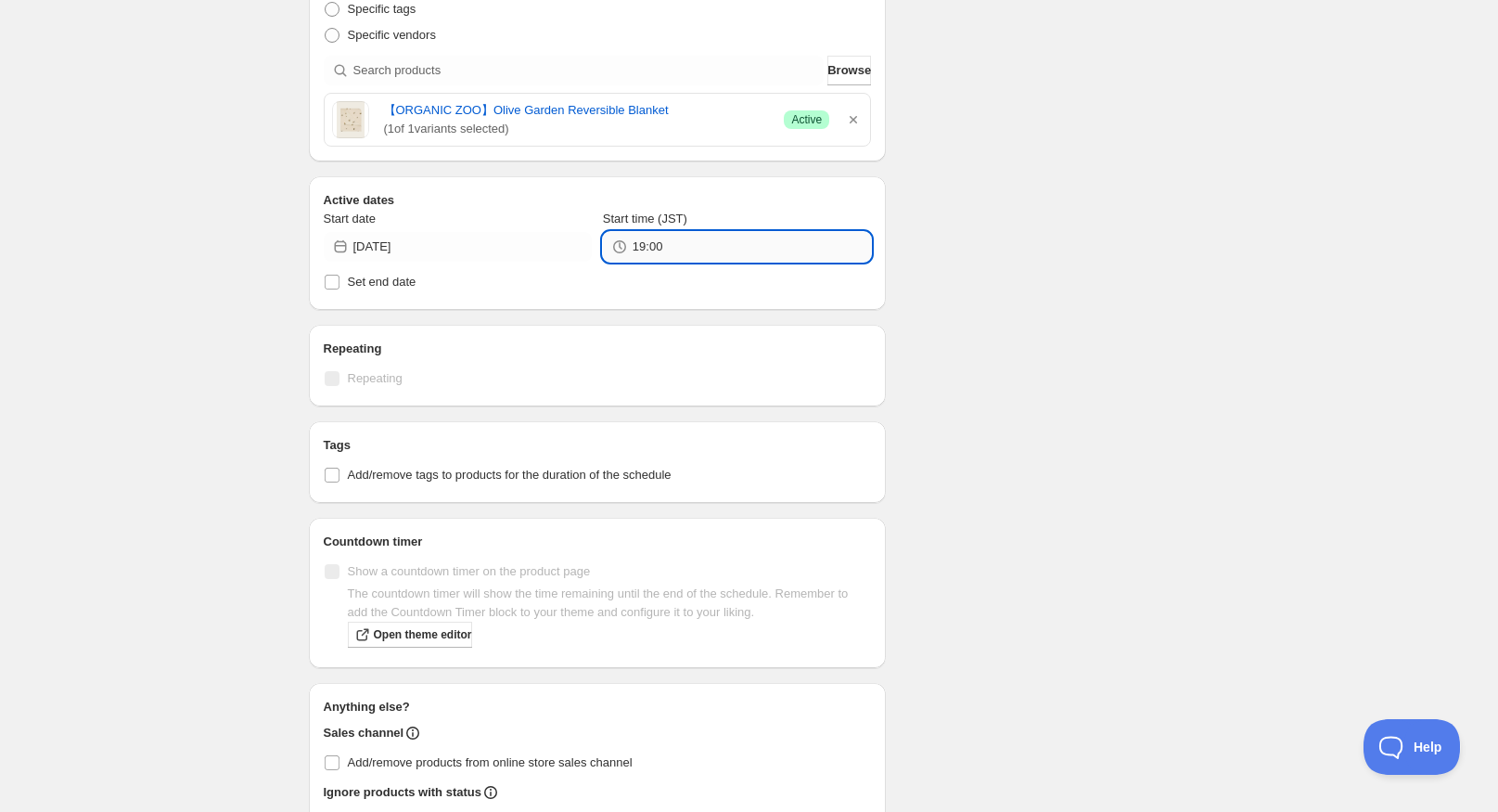
click at [693, 241] on input "19:00" at bounding box center [751, 247] width 238 height 30
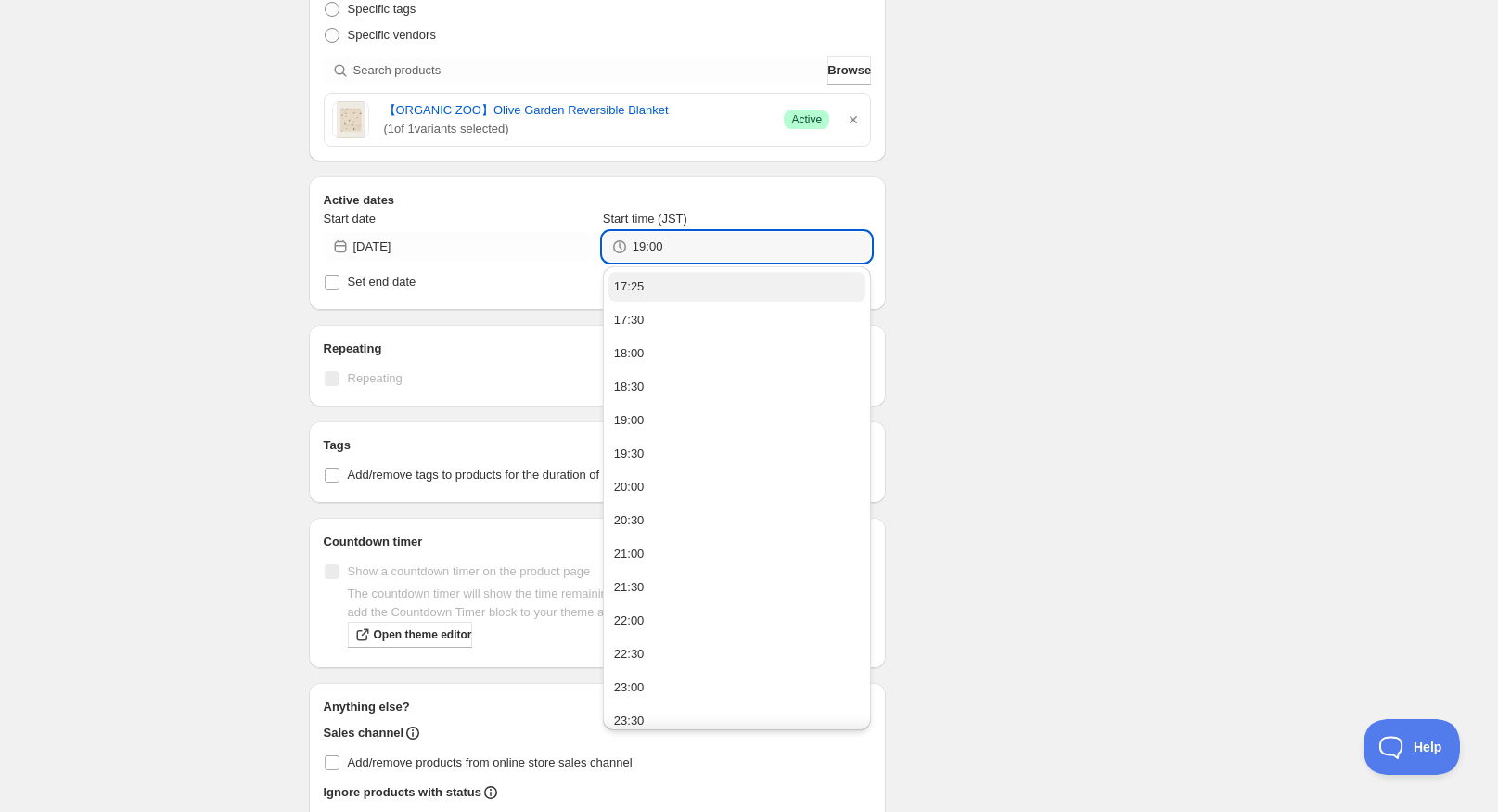
click at [677, 289] on button "17:25" at bounding box center [736, 287] width 257 height 30
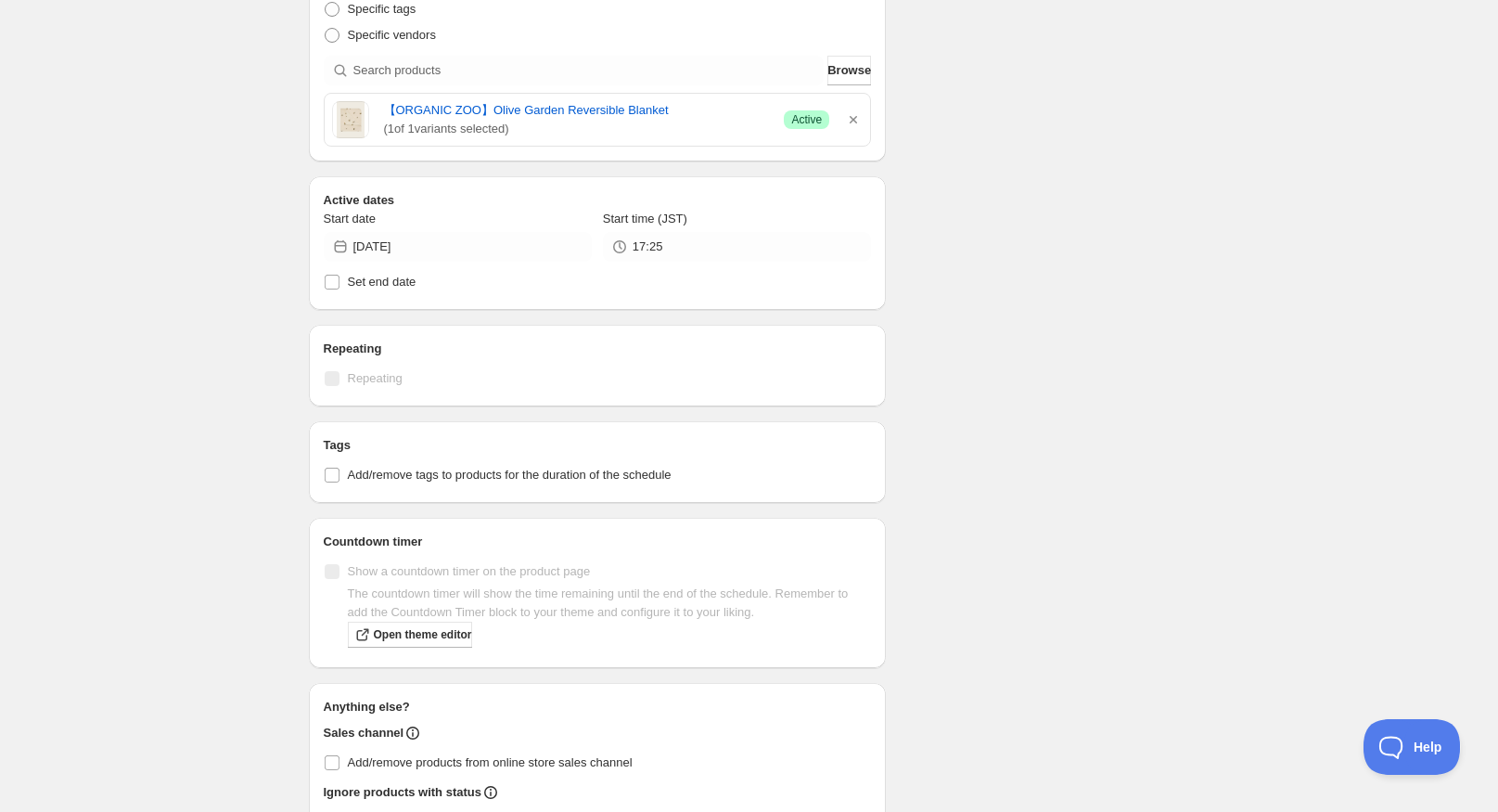
click at [911, 335] on div "Schedule name ORGANIC ZOO Your customers won't see this Action Action Publish p…" at bounding box center [742, 258] width 896 height 1333
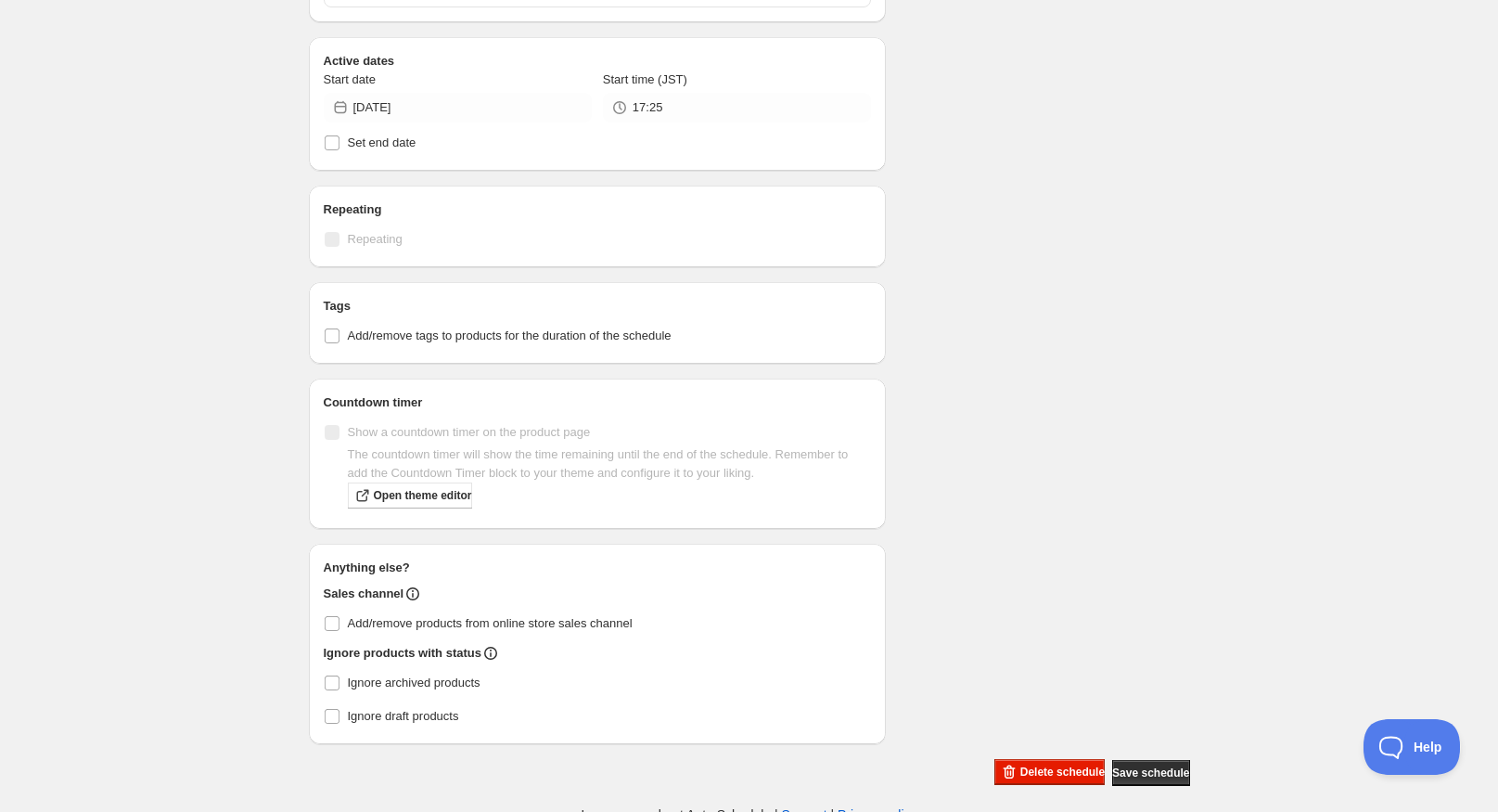
scroll to position [613, 0]
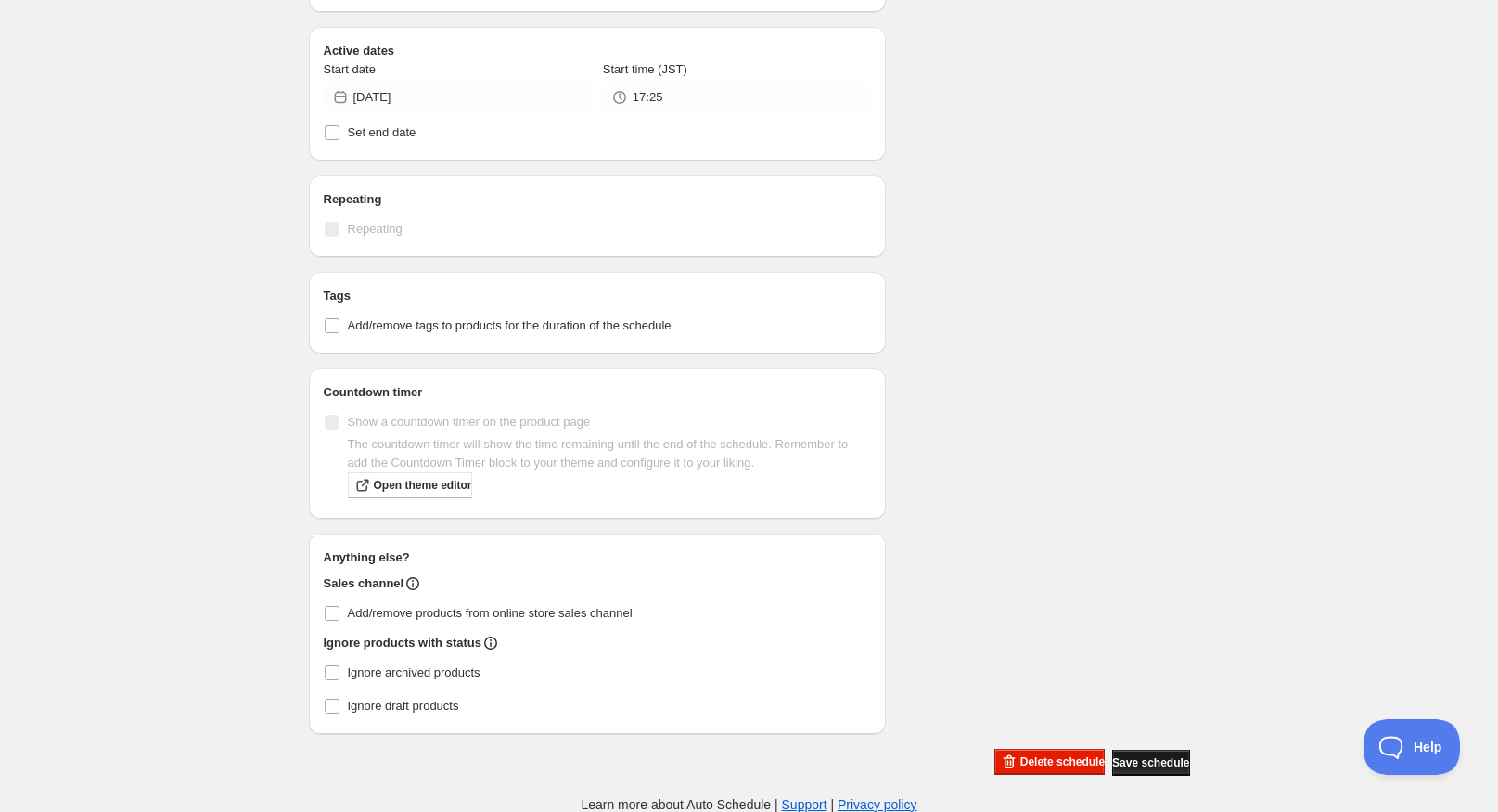
click at [1146, 755] on span "Save schedule" at bounding box center [1150, 762] width 77 height 15
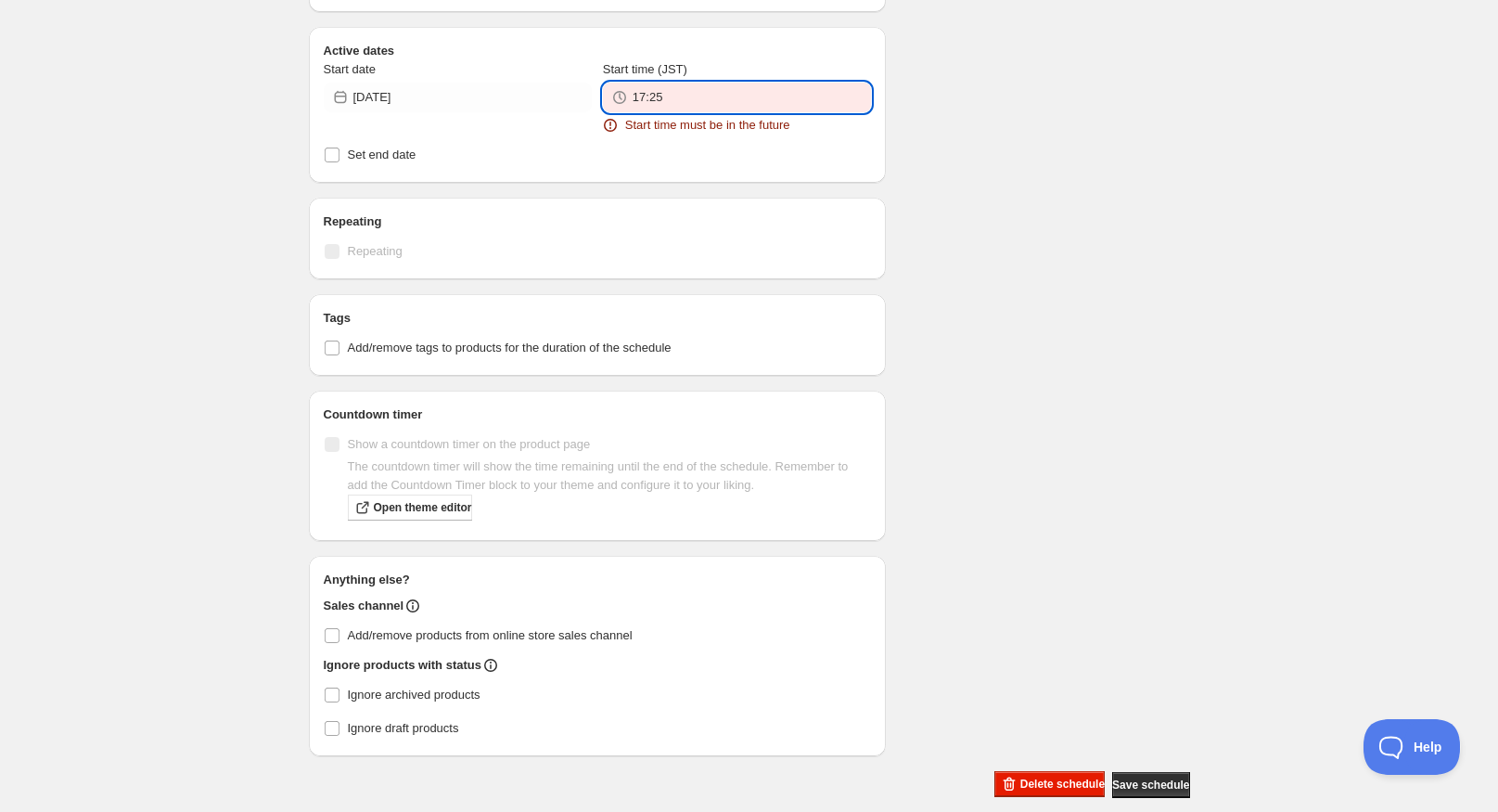
click at [766, 96] on input "17:25" at bounding box center [751, 97] width 238 height 30
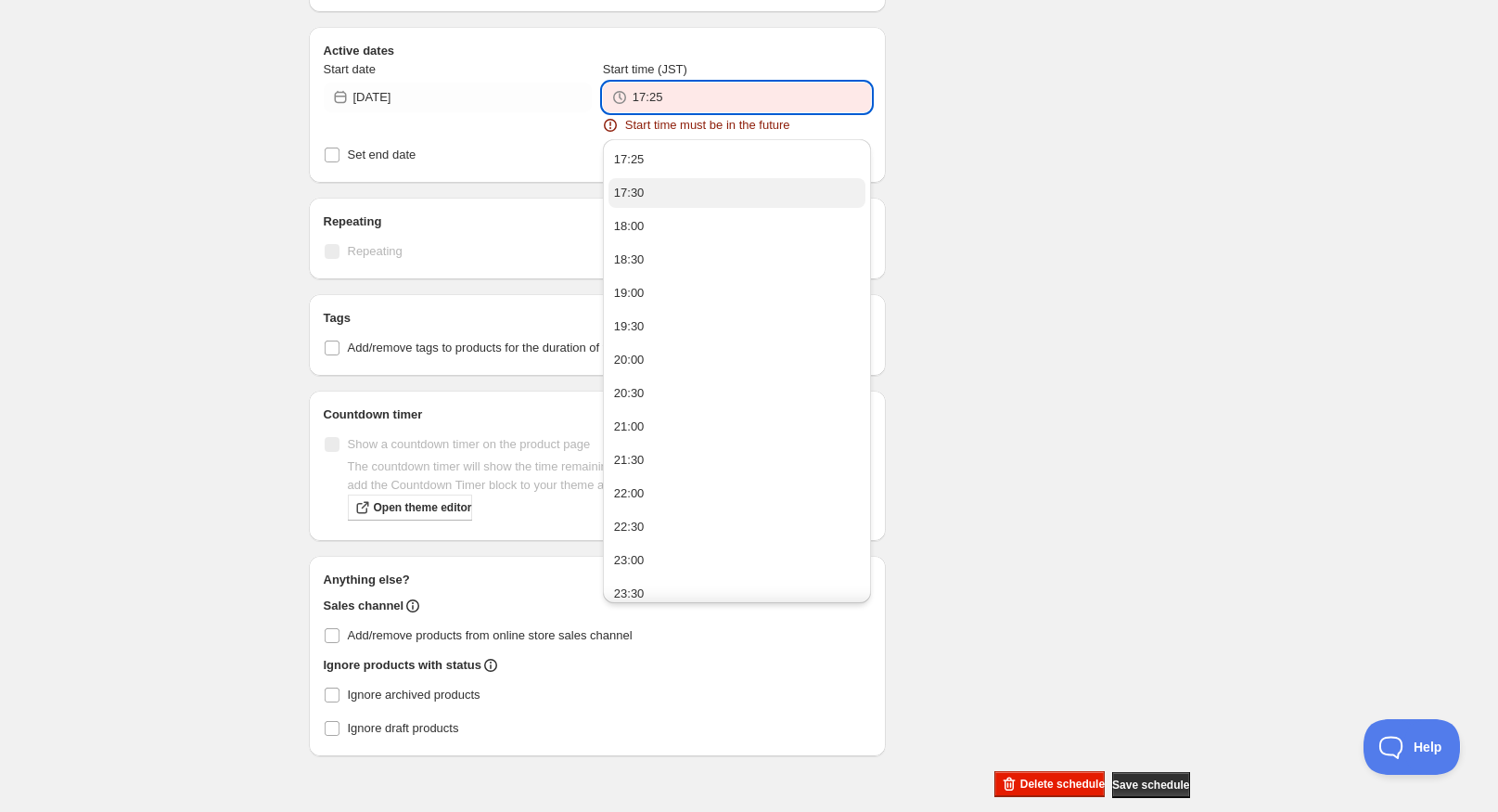
click at [700, 180] on button "17:30" at bounding box center [736, 193] width 257 height 30
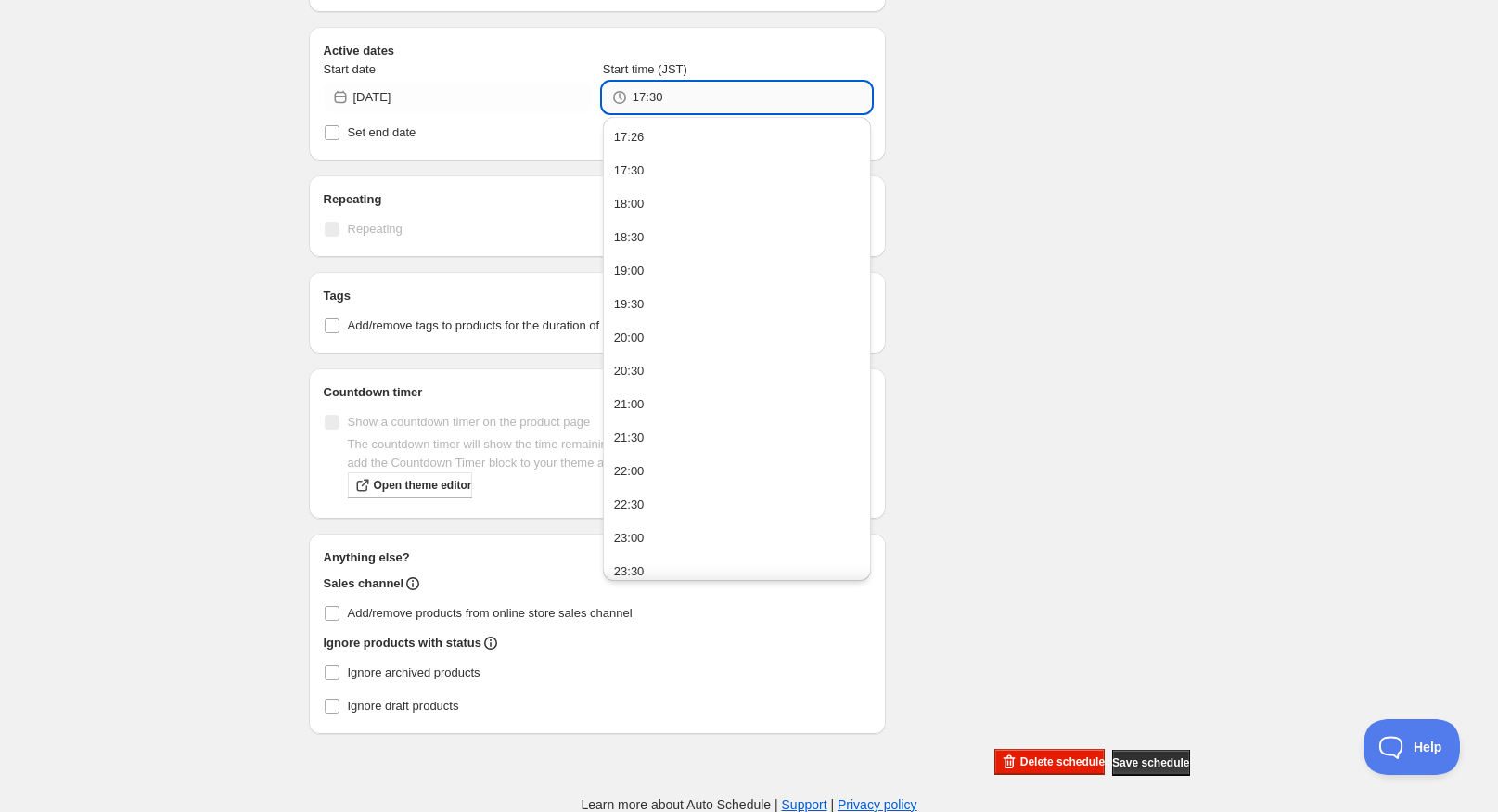
click at [785, 95] on input "17:30" at bounding box center [751, 97] width 238 height 30
click at [1320, 135] on div "ORGANIC ZOO. This page is ready ORGANIC ZOO Scheduled Duplicate Activate Deacti…" at bounding box center [749, 38] width 1498 height 1551
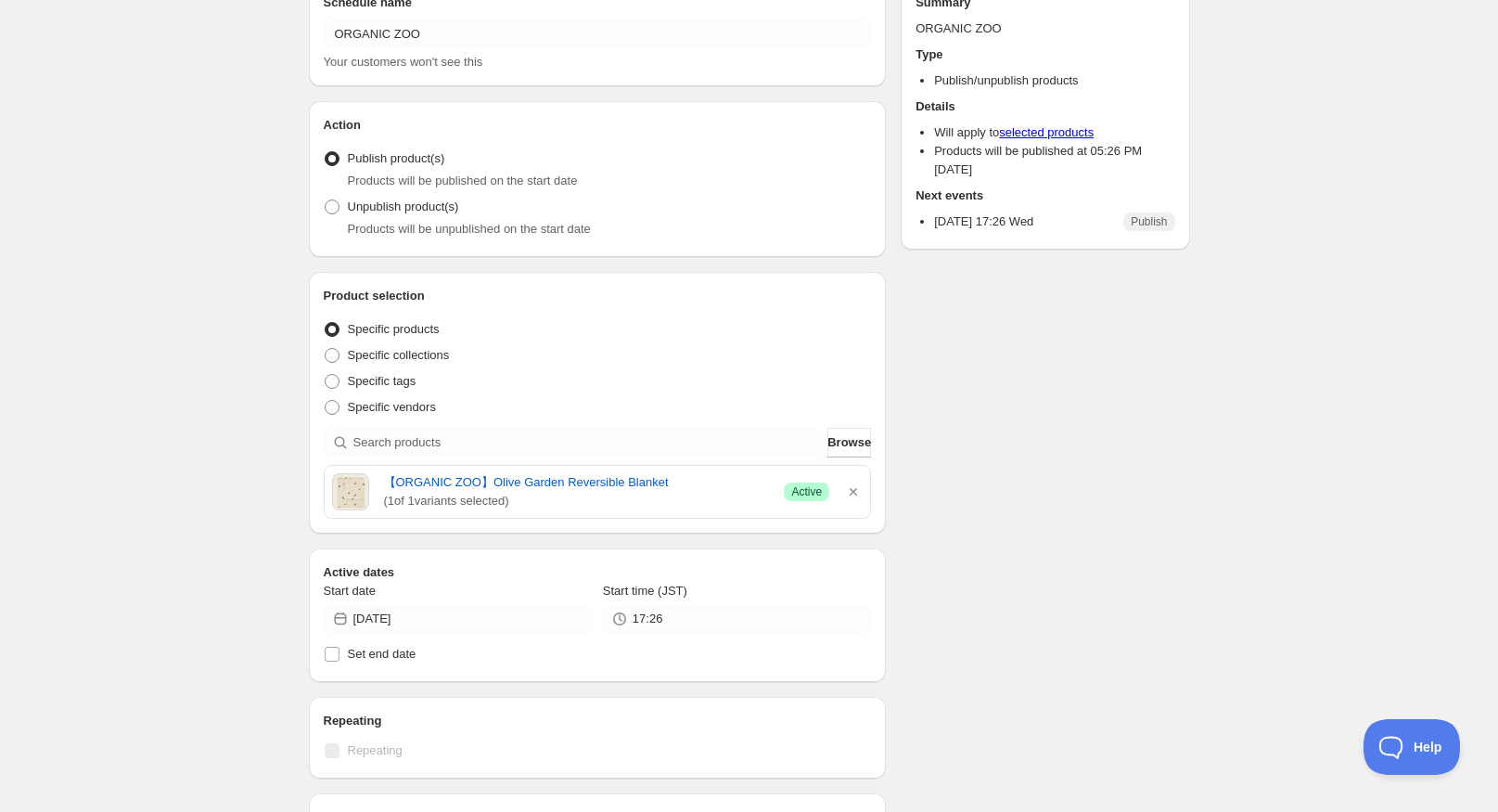
scroll to position [93, 0]
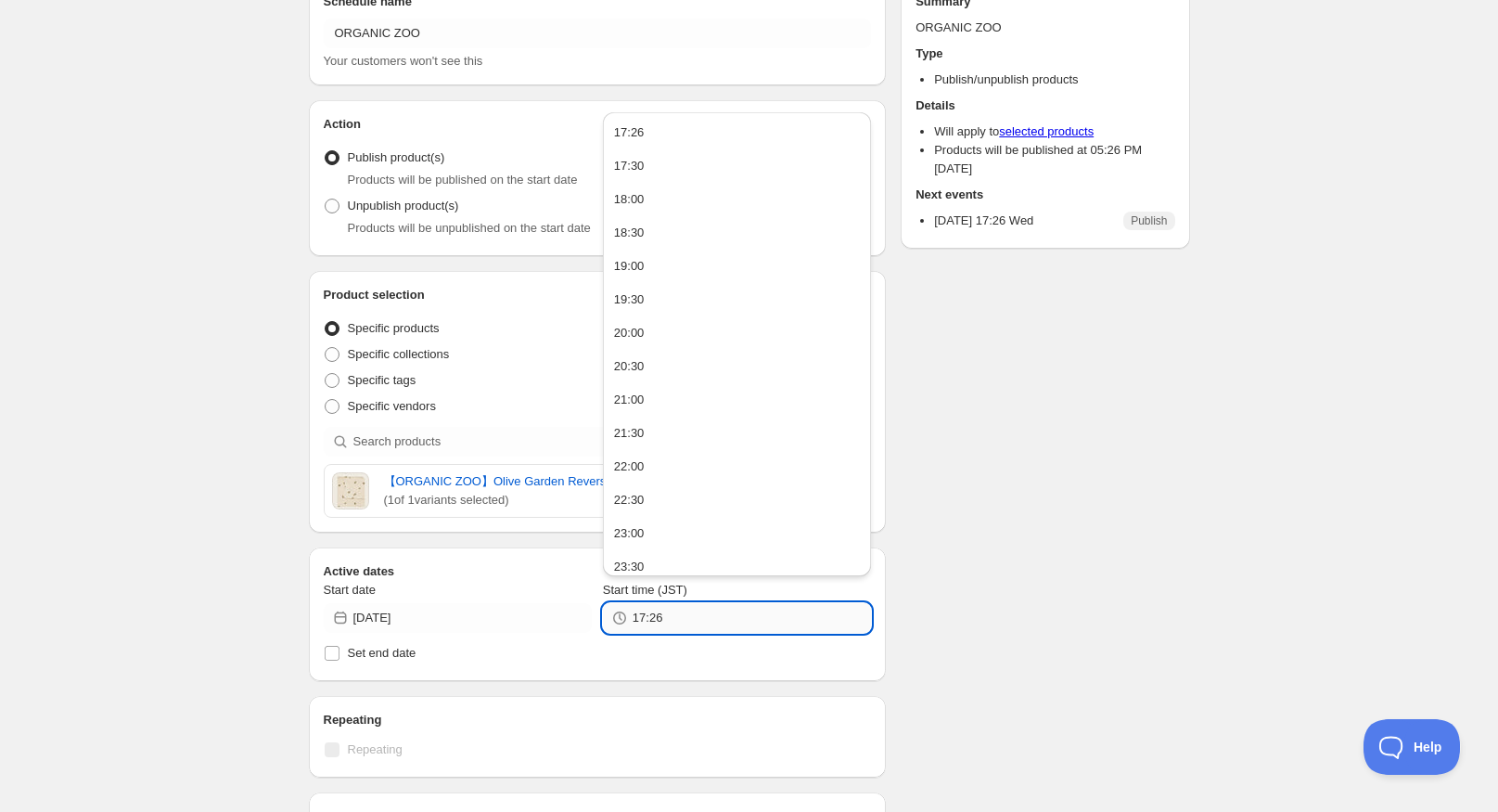
click at [698, 613] on input "17:26" at bounding box center [751, 618] width 238 height 30
click at [697, 161] on button "17:30" at bounding box center [736, 166] width 257 height 30
click at [799, 622] on input "17:26" at bounding box center [751, 618] width 238 height 30
click at [667, 174] on button "17:30" at bounding box center [736, 166] width 257 height 30
click at [697, 615] on input "17:26" at bounding box center [751, 618] width 238 height 30
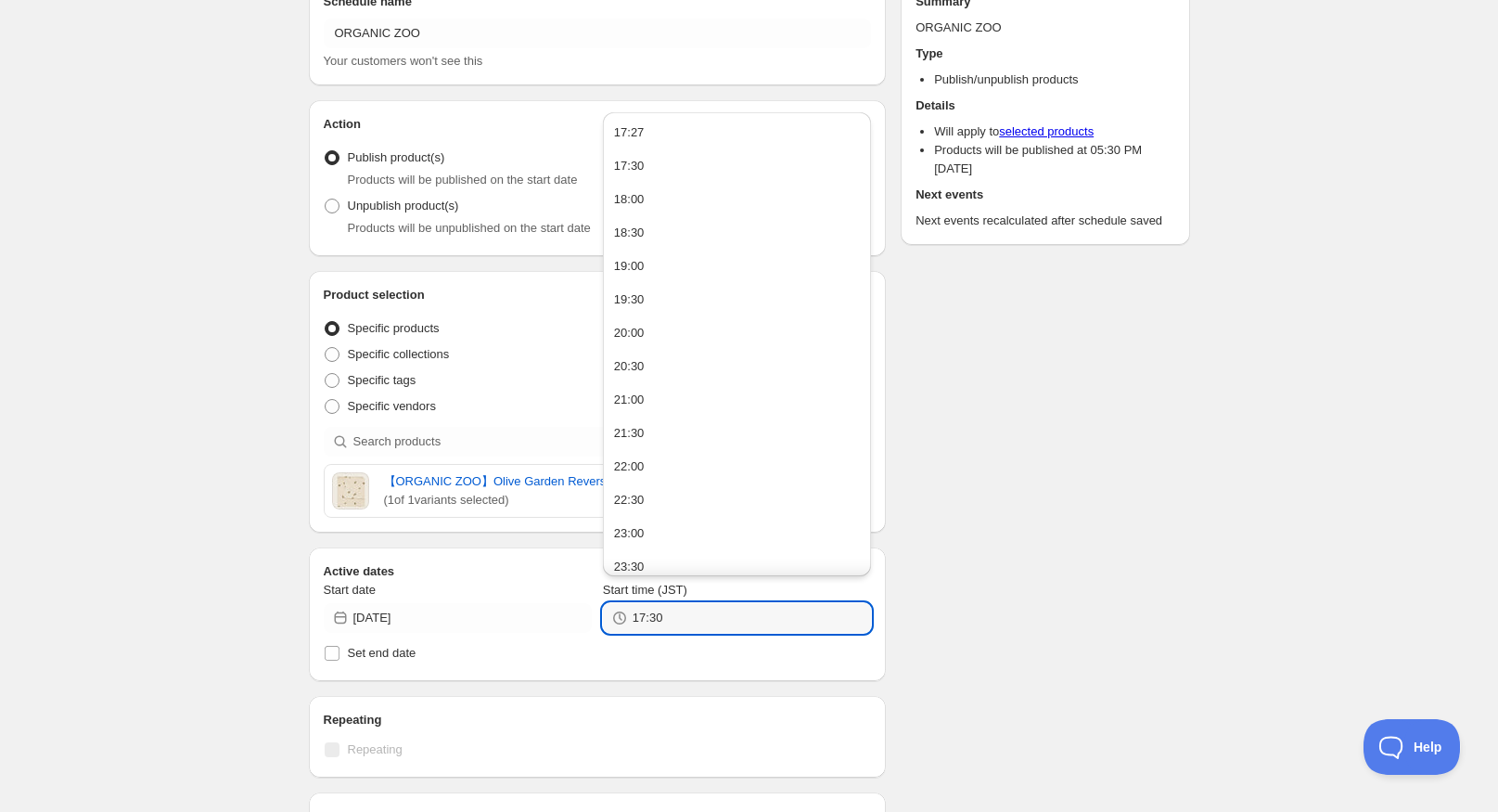
type input "17:30"
click at [976, 578] on div "Schedule name ORGANIC ZOO Your customers won't see this Action Action Publish p…" at bounding box center [742, 664] width 896 height 1404
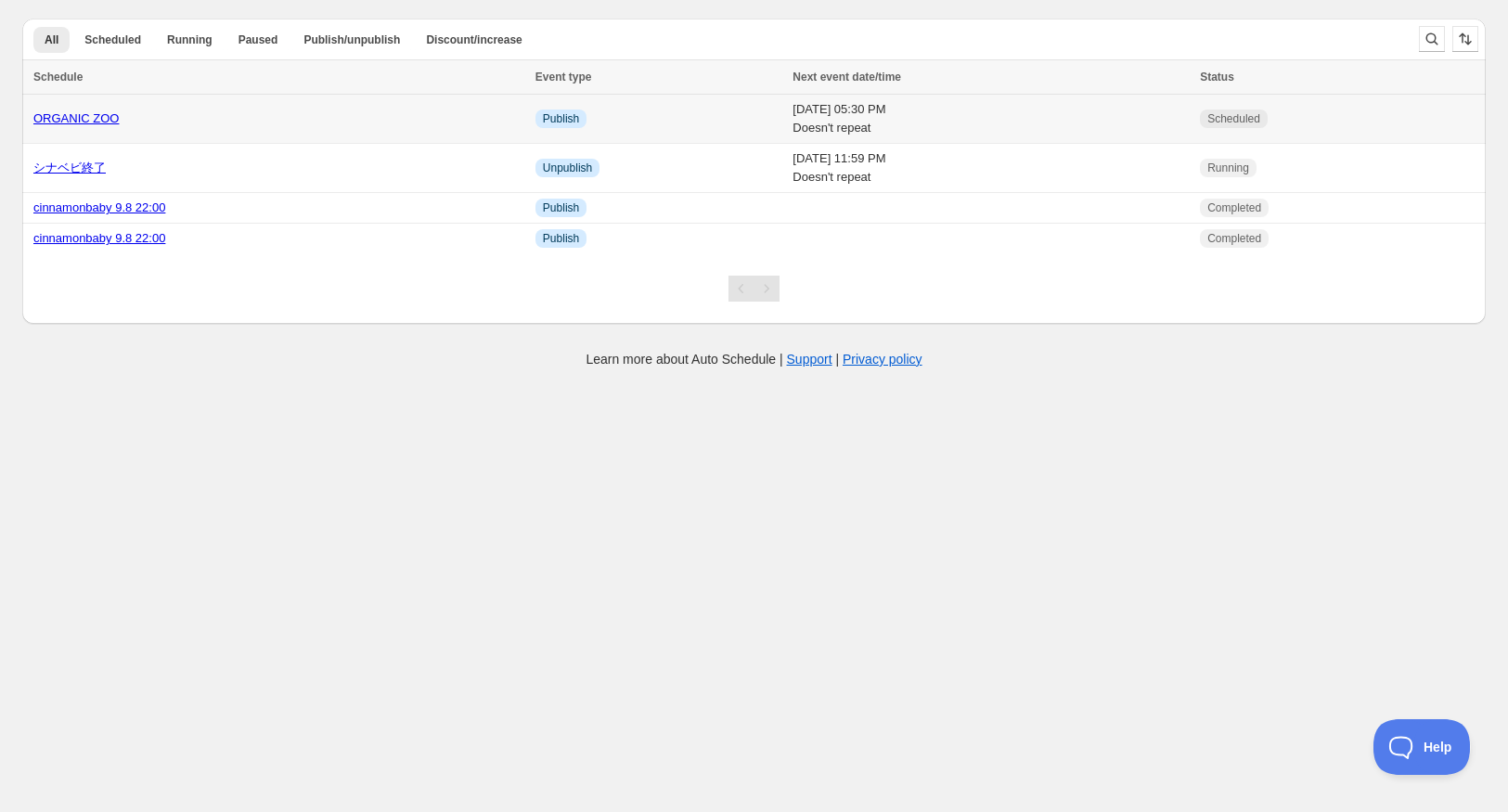
click at [787, 135] on td "Wed 10th September 25 05:30 PM Doesn't repeat" at bounding box center [991, 119] width 408 height 50
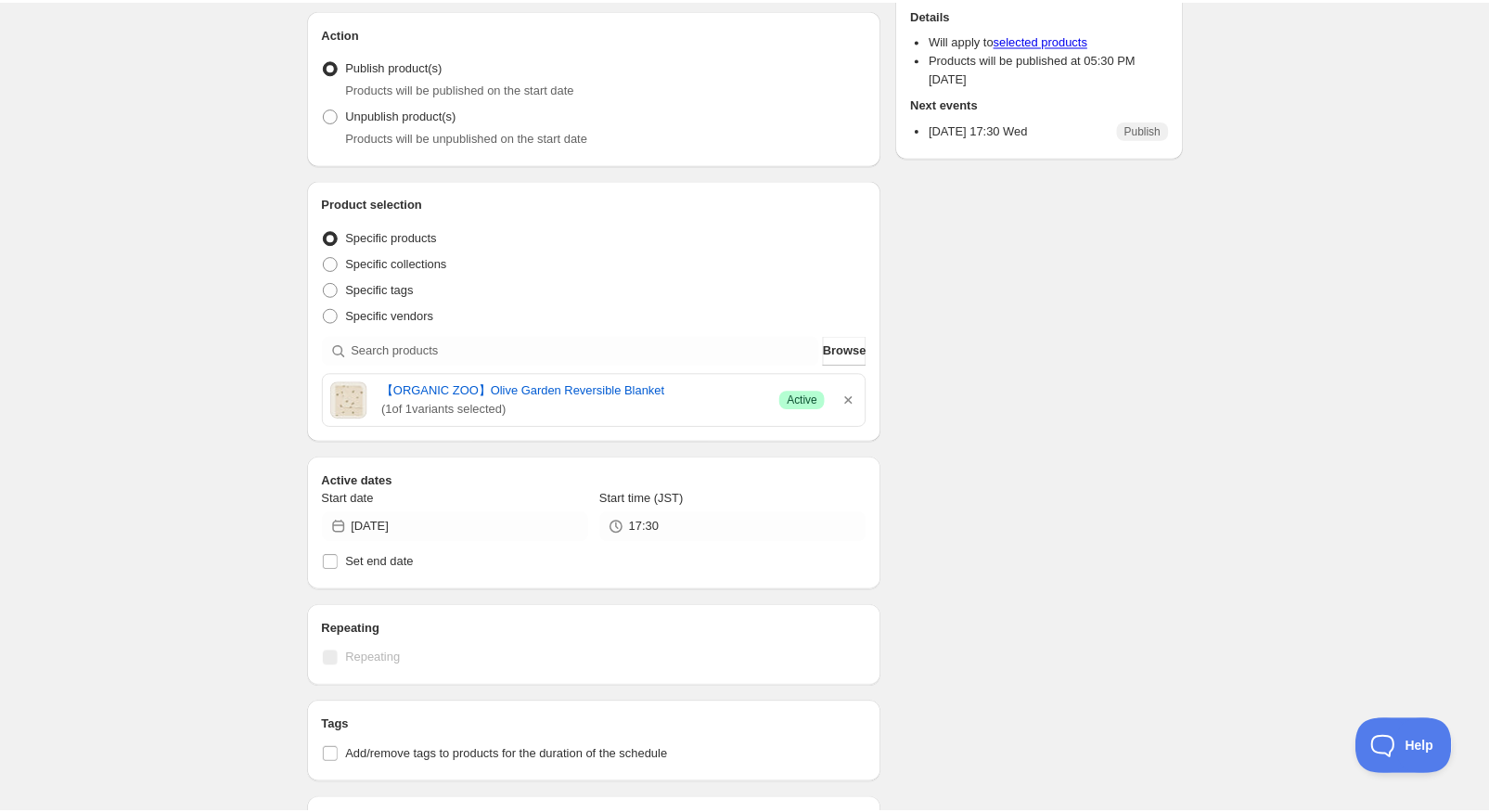
scroll to position [186, 0]
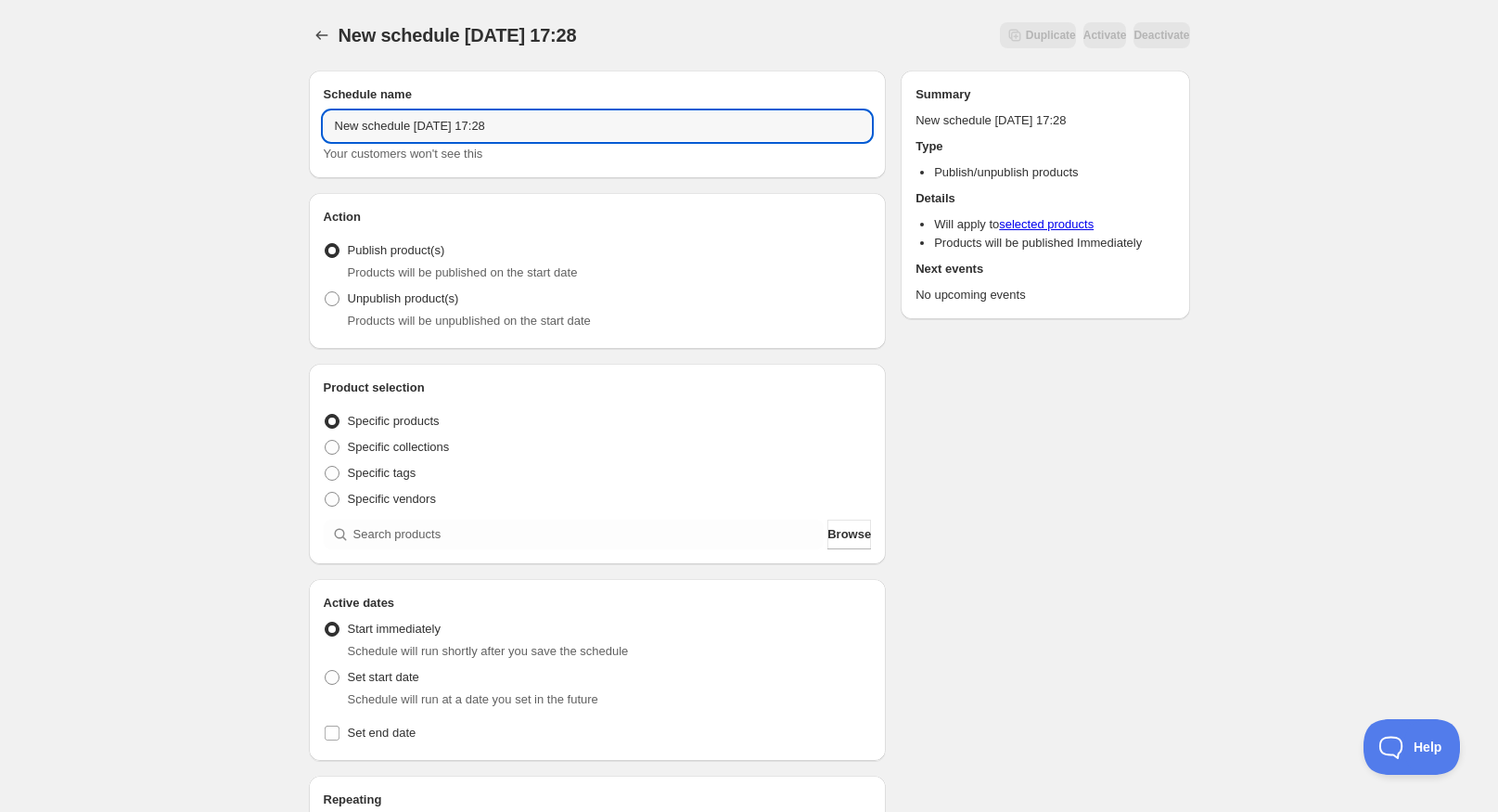
drag, startPoint x: 530, startPoint y: 123, endPoint x: 131, endPoint y: 115, distance: 399.1
click at [131, 115] on div "New schedule [DATE] 17:28. This page is ready New schedule [DATE] 17:28 Duplica…" at bounding box center [749, 706] width 1498 height 1414
type input "organiczoo"
click at [389, 446] on span "Specific collections" at bounding box center [398, 447] width 102 height 14
click at [325, 441] on input "Specific collections" at bounding box center [324, 440] width 1 height 1
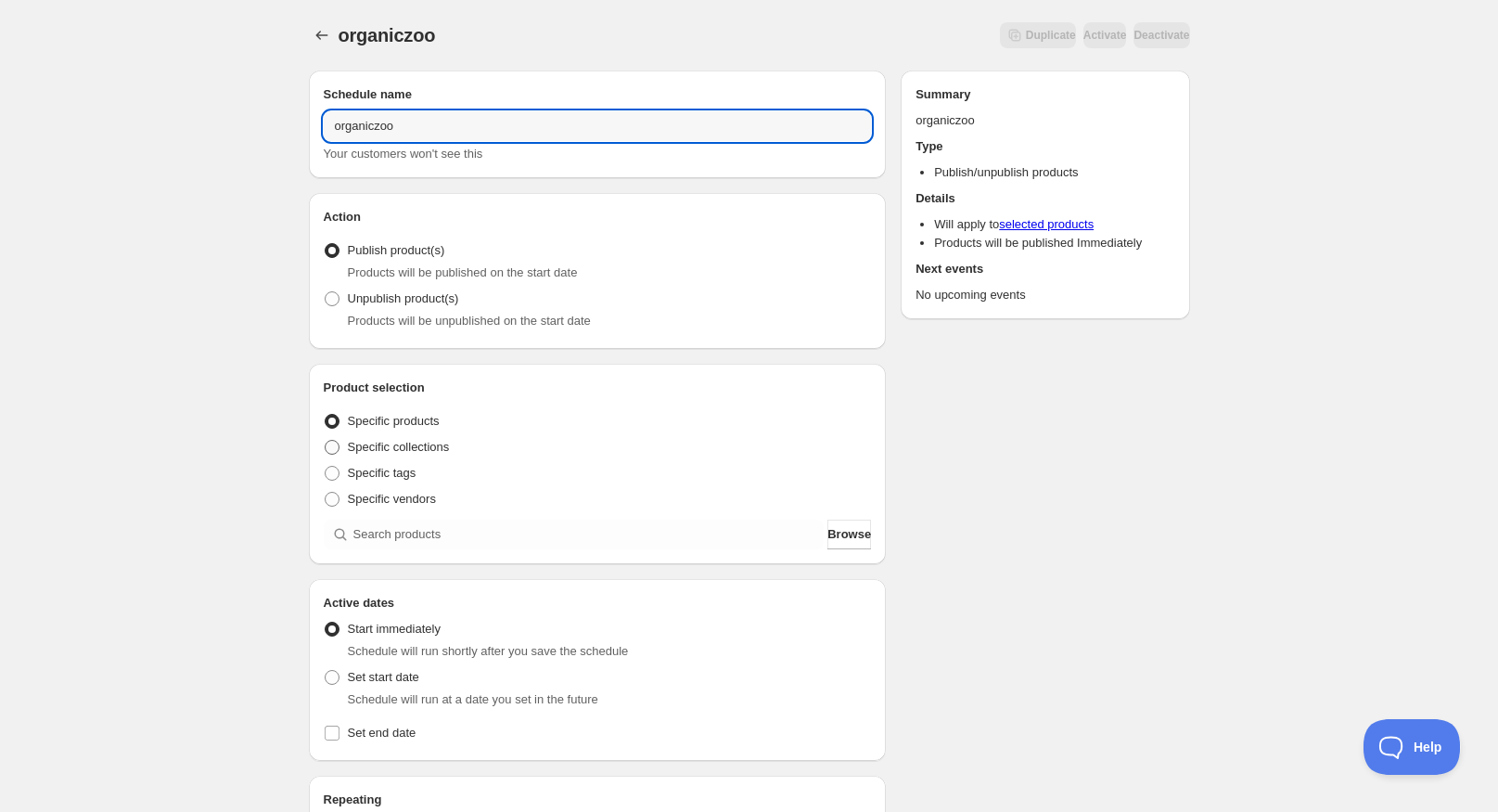
radio input "true"
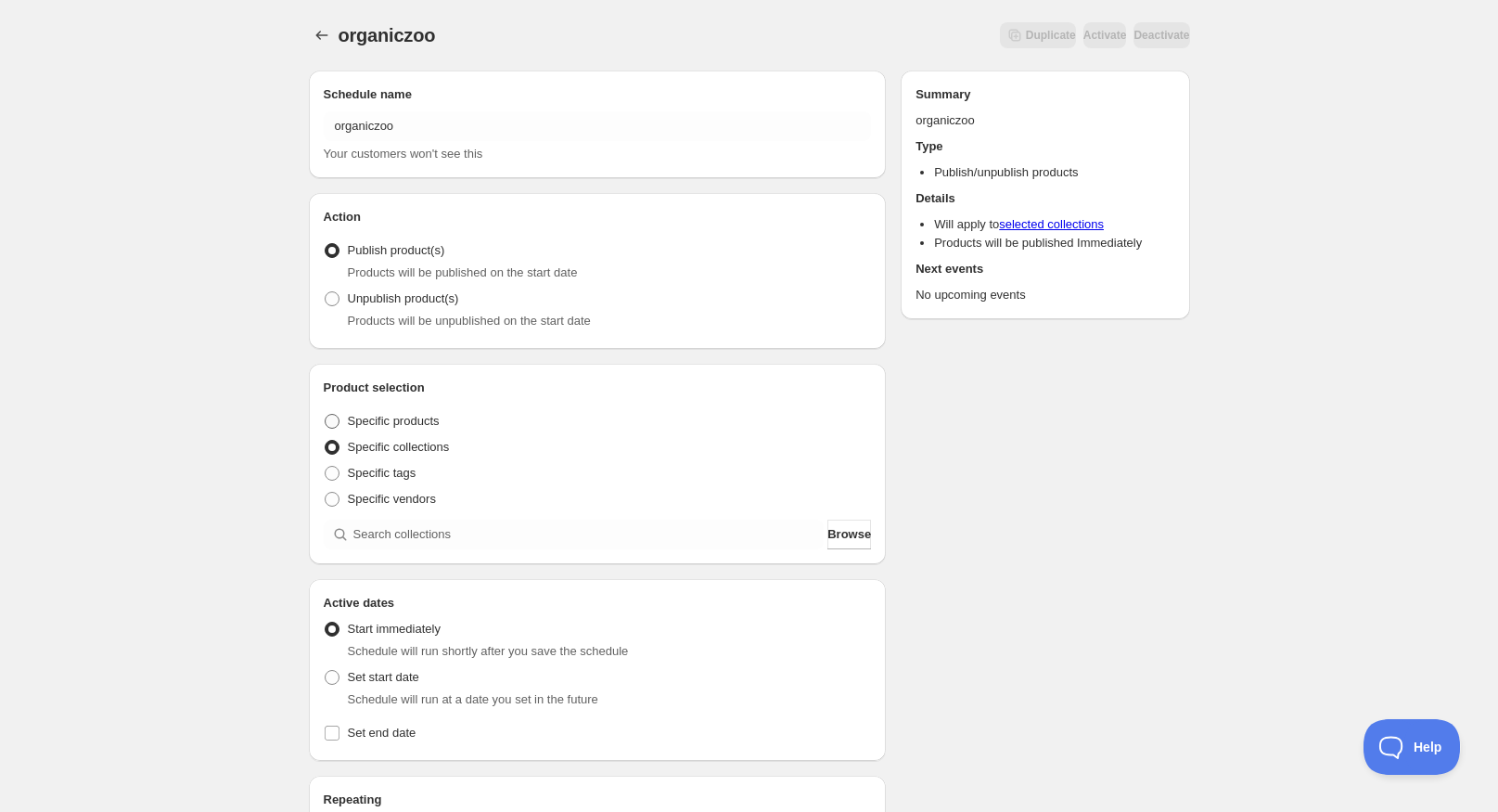
click at [392, 426] on span "Specific products" at bounding box center [393, 420] width 92 height 14
click at [325, 415] on input "Specific products" at bounding box center [324, 414] width 1 height 1
radio input "true"
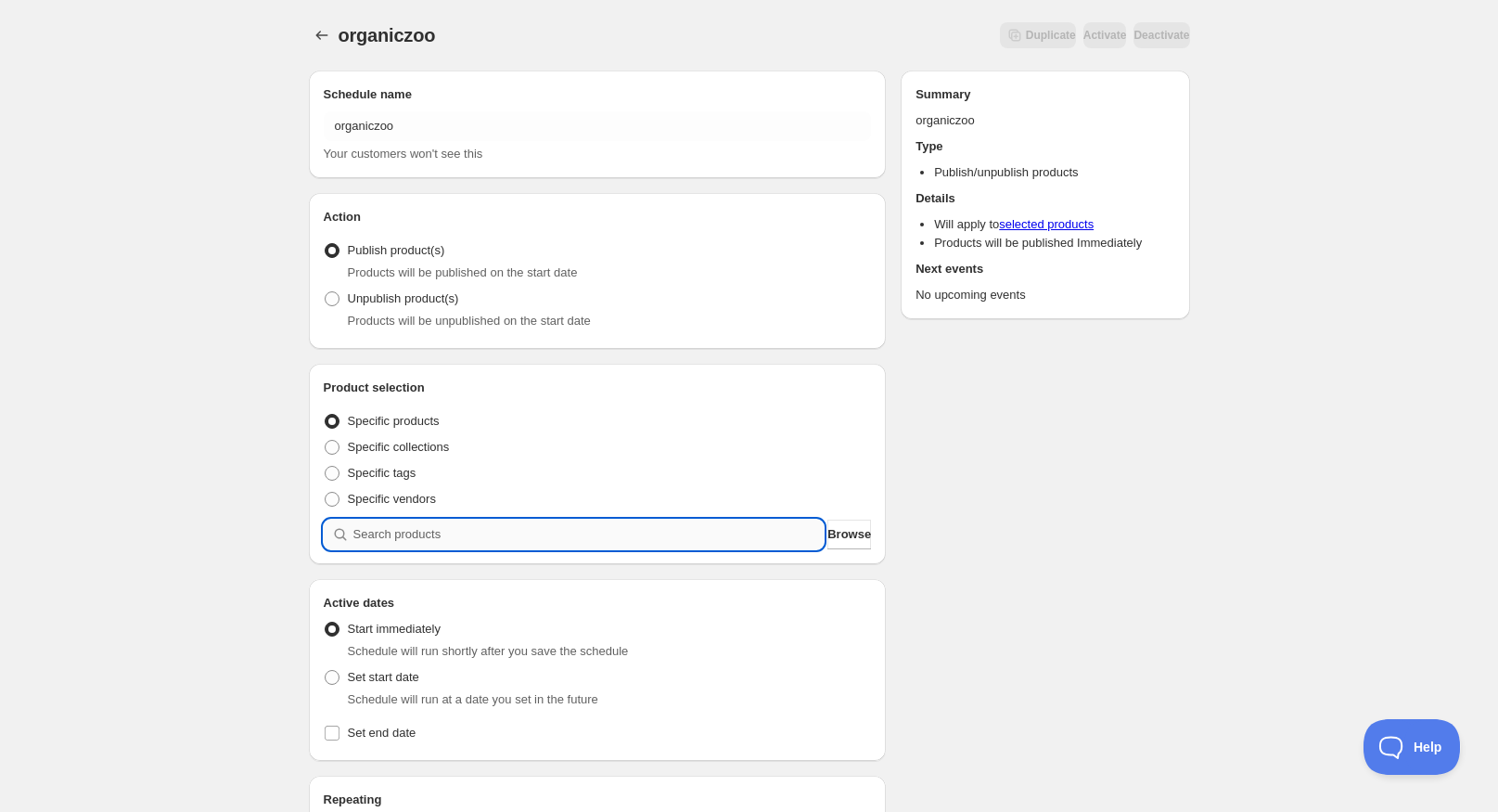
click at [774, 526] on input "search" at bounding box center [589, 534] width 471 height 30
click at [850, 540] on span "Browse" at bounding box center [849, 534] width 44 height 19
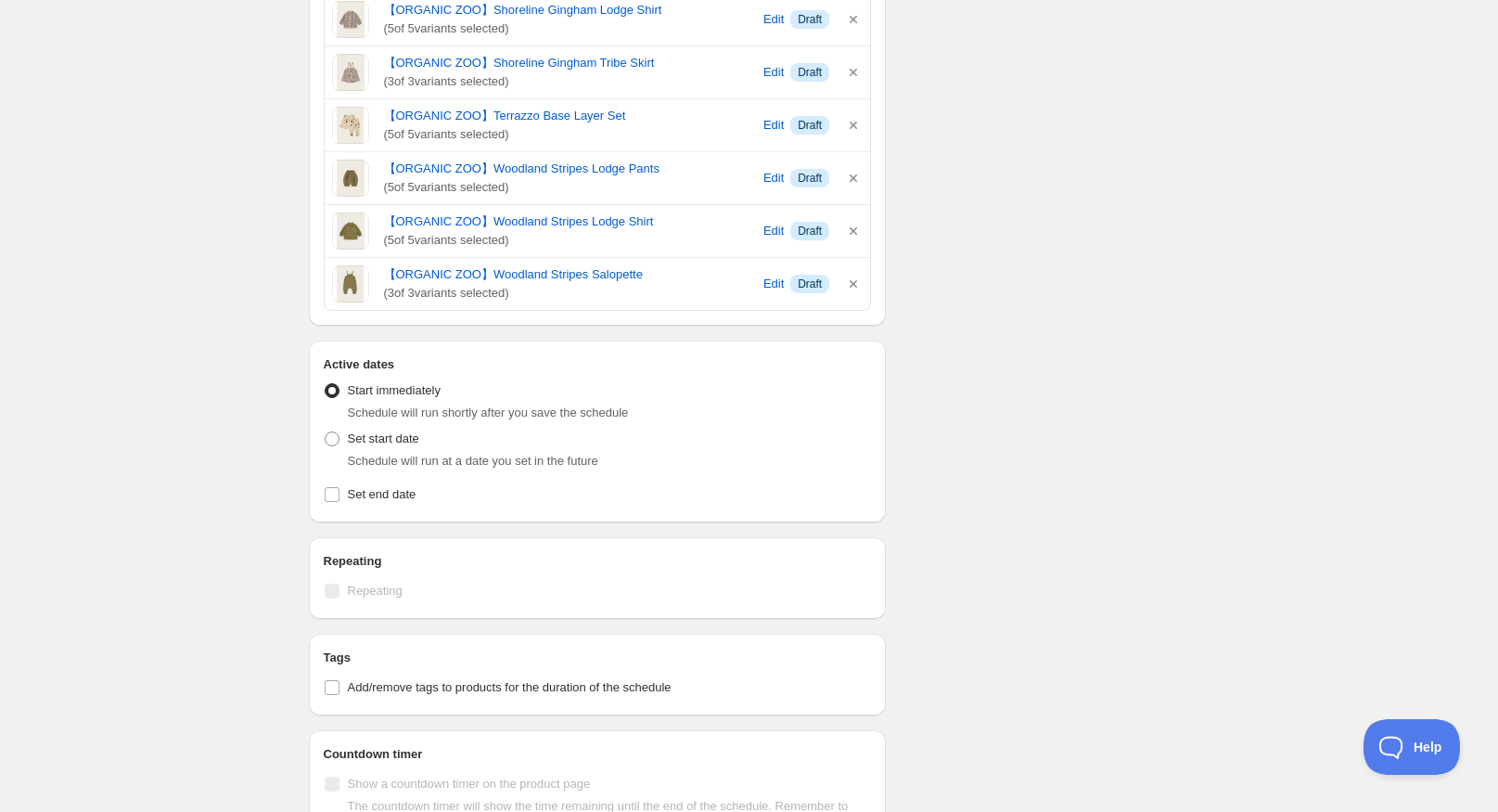
scroll to position [3618, 0]
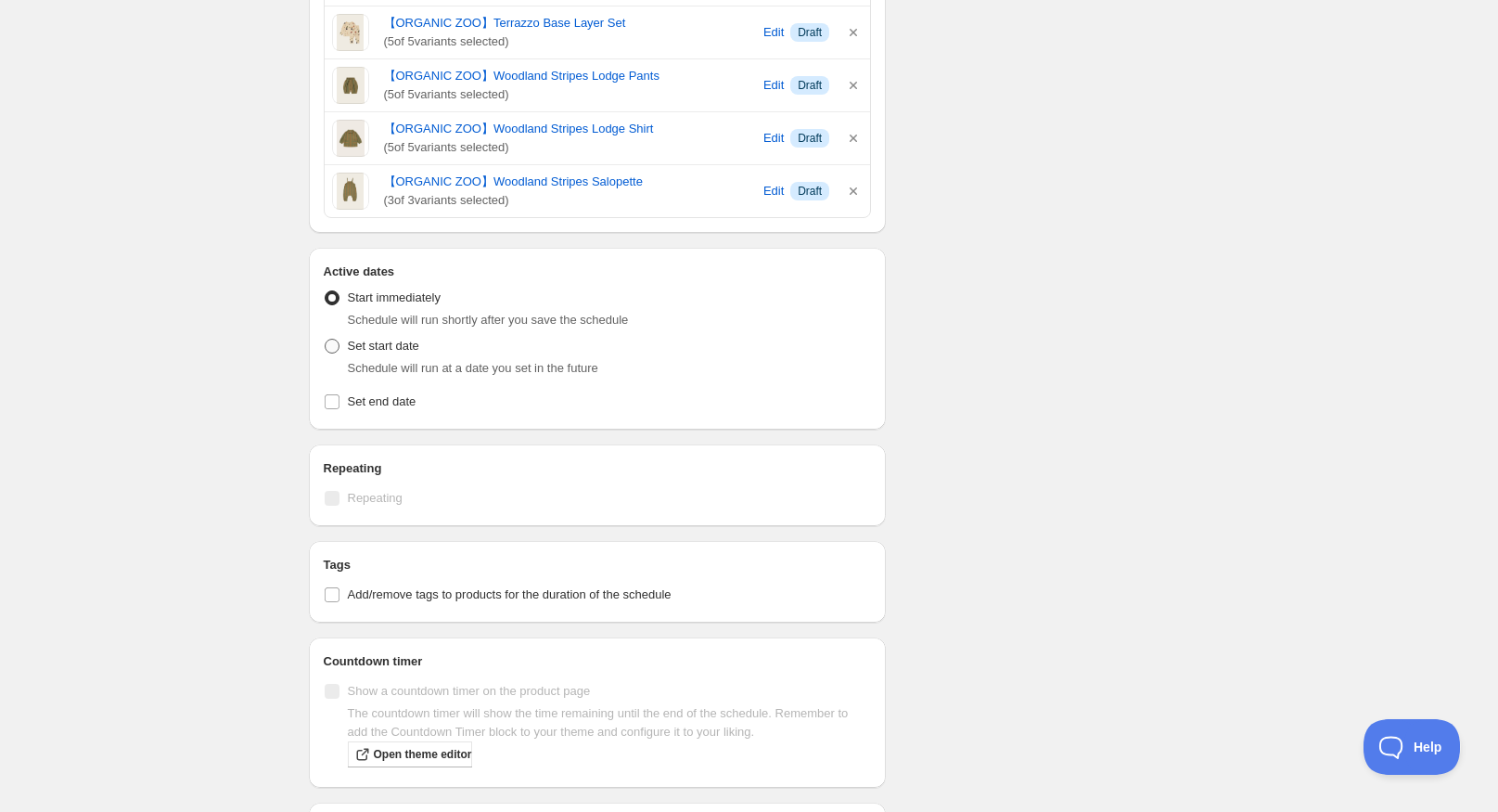
click at [386, 348] on span "Set start date" at bounding box center [383, 345] width 71 height 14
click at [325, 339] on input "Set start date" at bounding box center [324, 338] width 1 height 1
radio input "true"
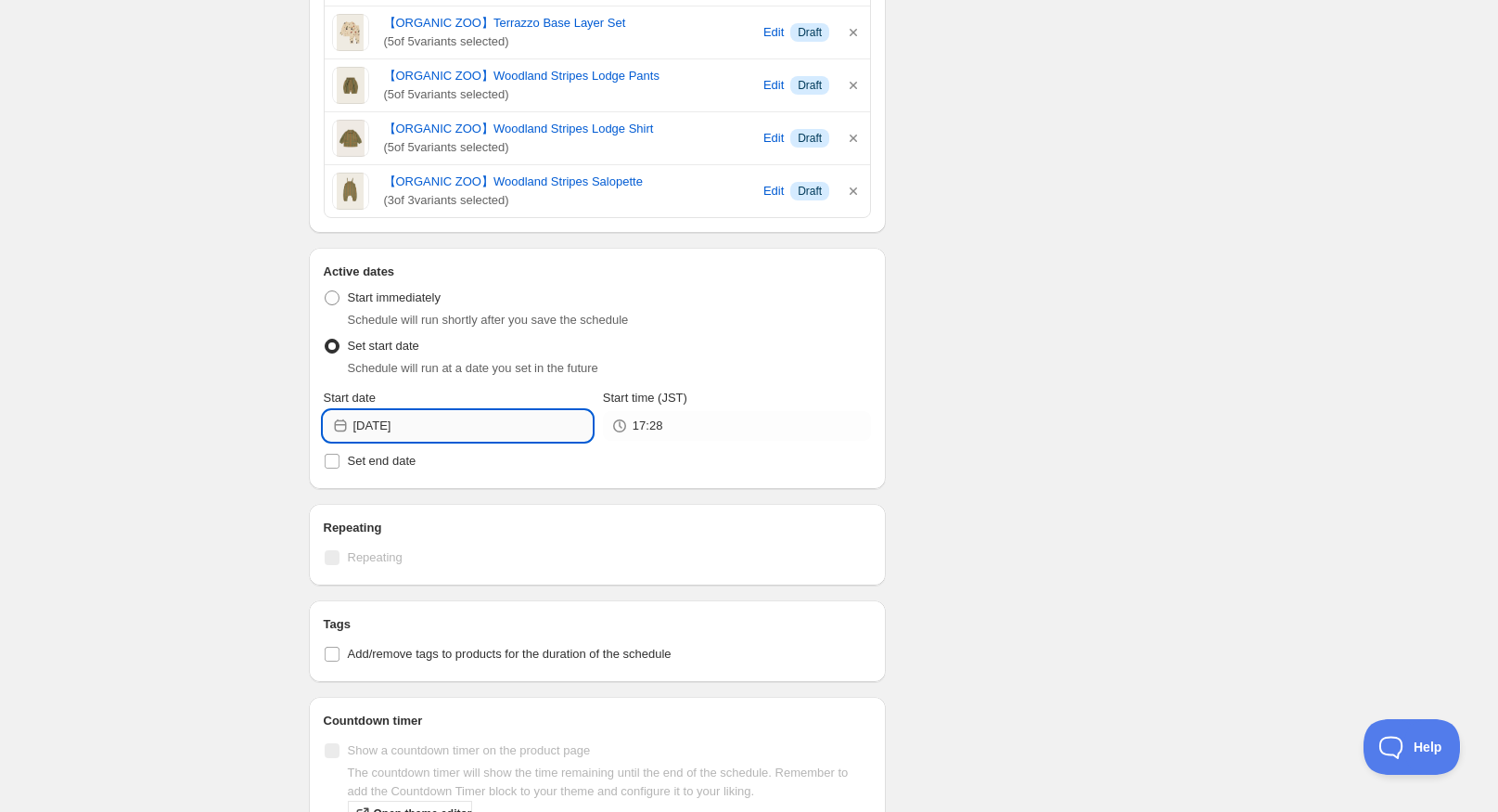
click at [554, 433] on input "2025-09-10" at bounding box center [472, 426] width 238 height 30
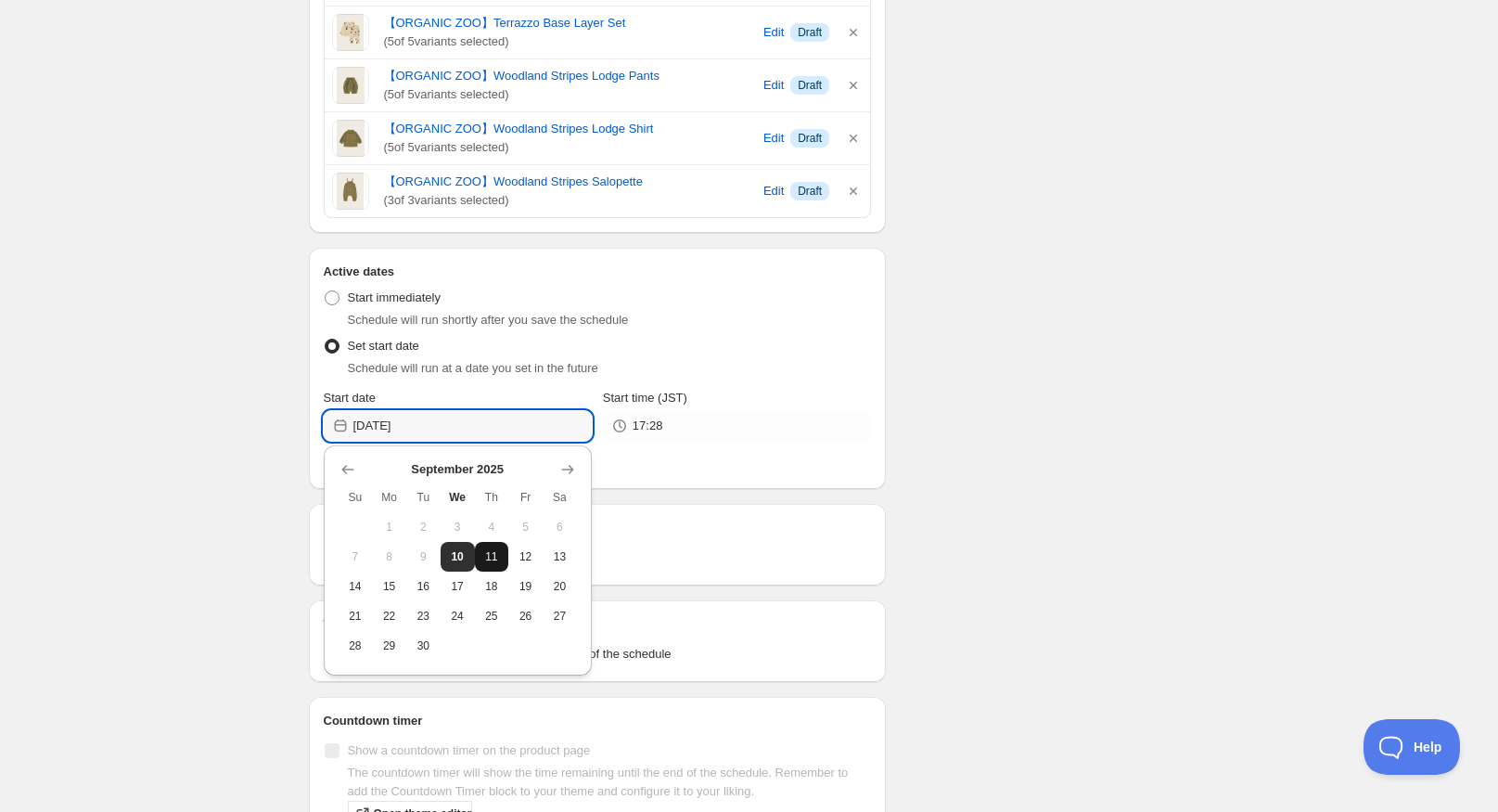
click at [492, 555] on span "11" at bounding box center [492, 557] width 20 height 15
type input "2025-09-11"
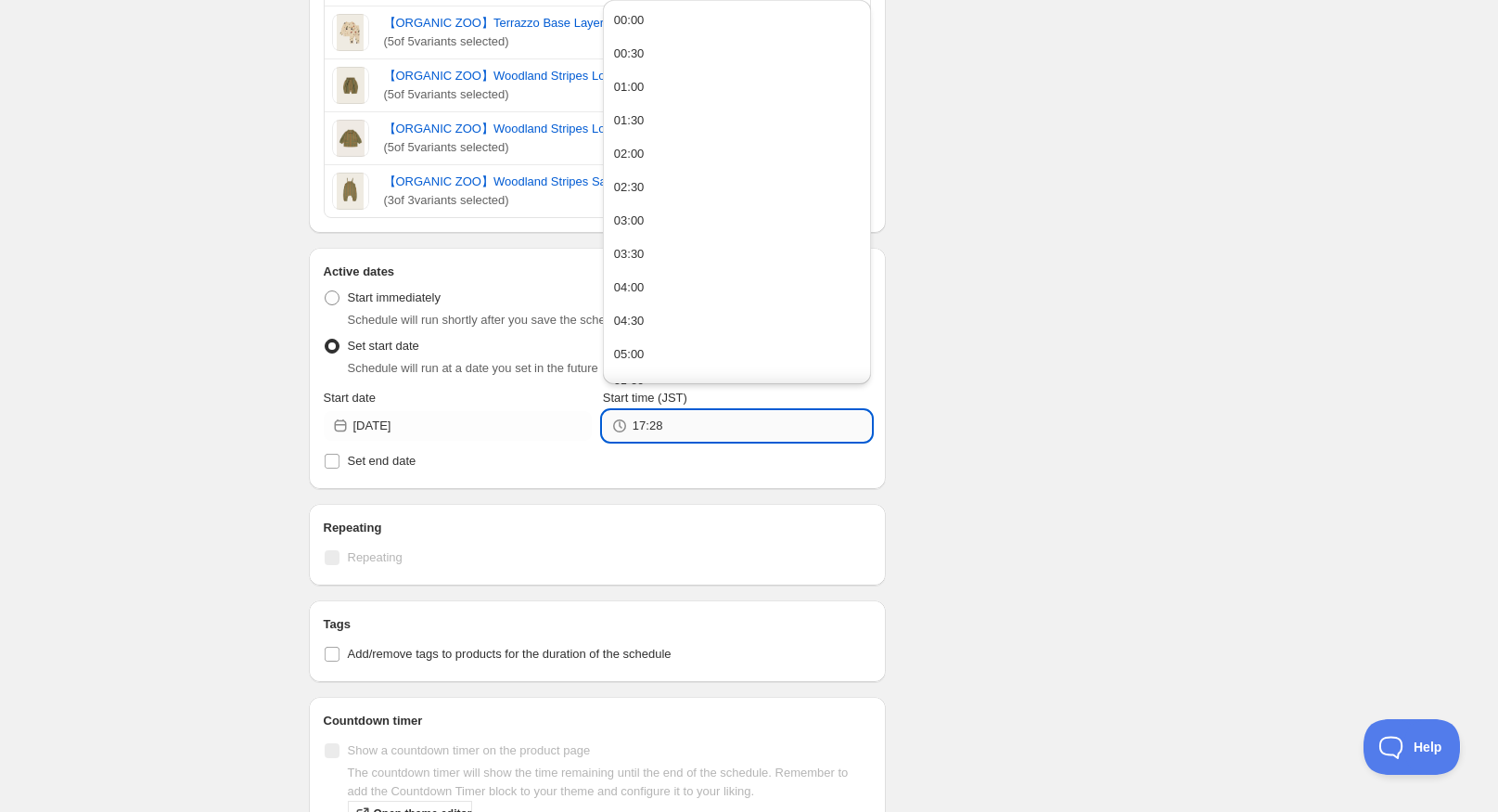
click at [727, 423] on input "17:28" at bounding box center [751, 426] width 238 height 30
click at [714, 120] on button "19:00" at bounding box center [736, 113] width 257 height 30
type input "19:00"
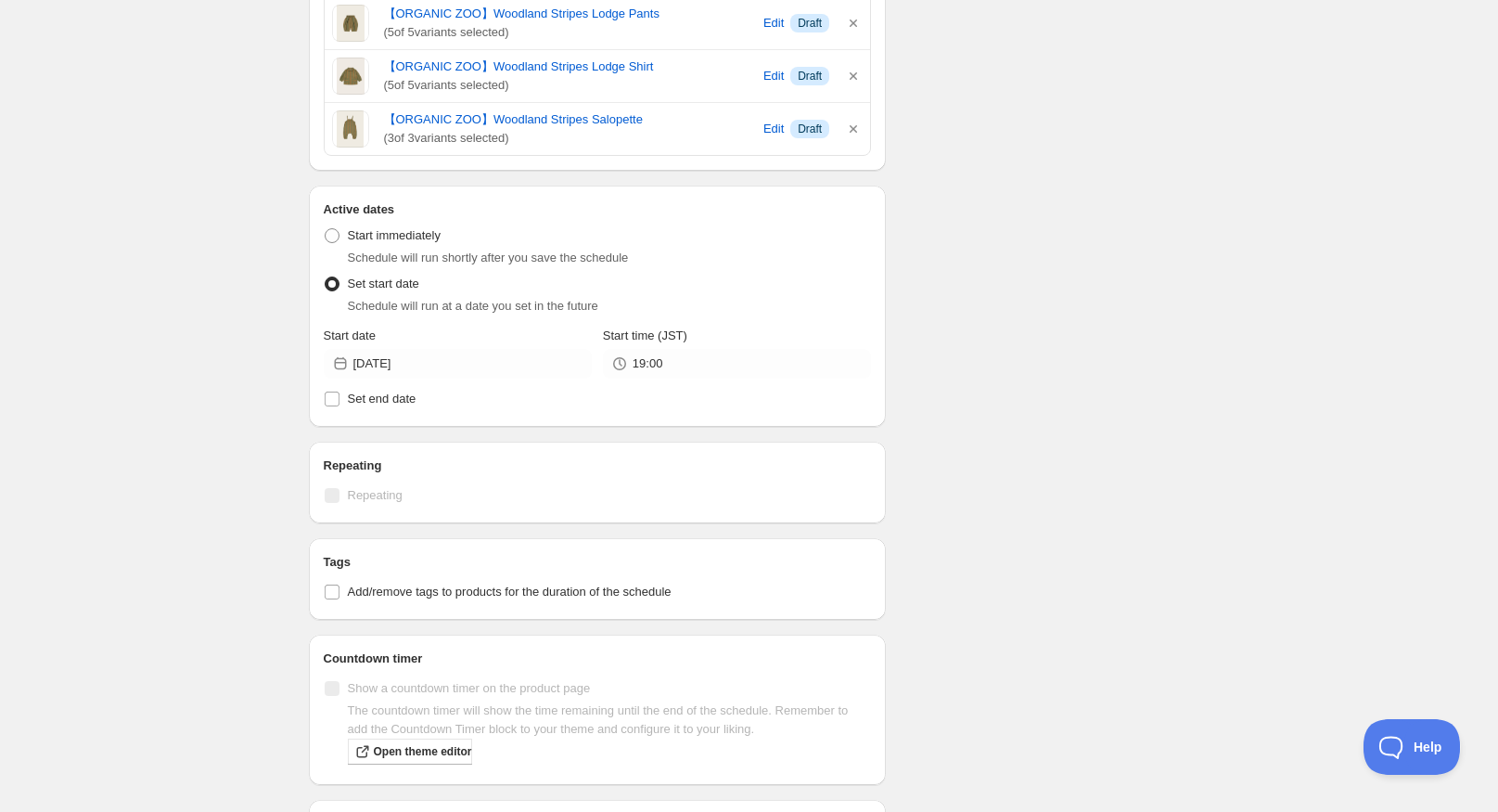
scroll to position [3946, 0]
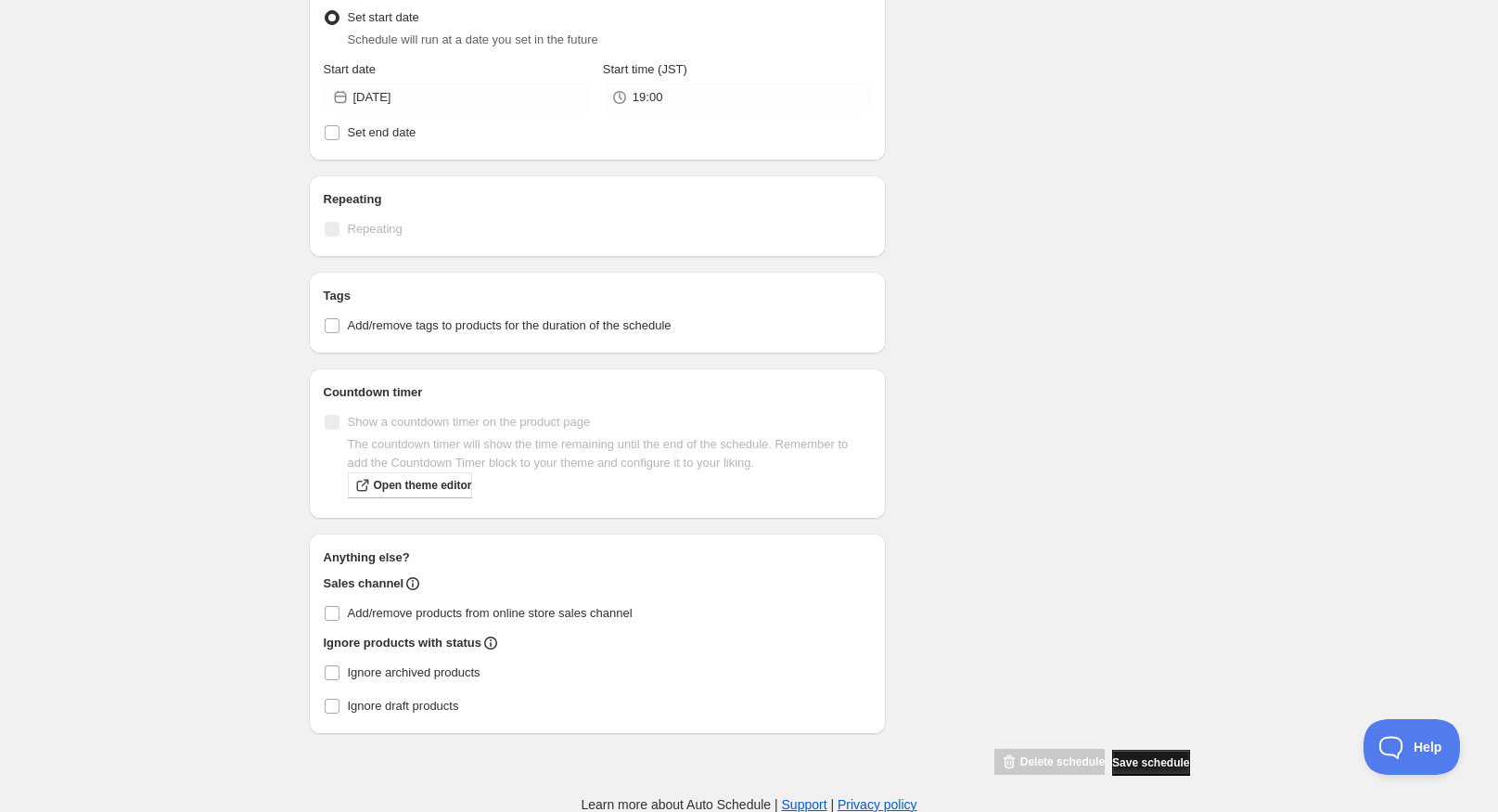
click at [1141, 766] on span "Save schedule" at bounding box center [1150, 762] width 77 height 15
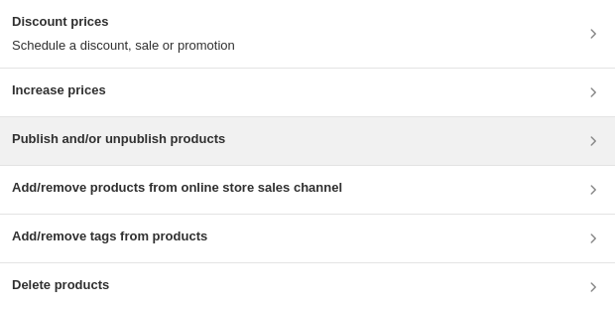
click at [184, 147] on h3 "Publish and/or unpublish products" at bounding box center [118, 139] width 213 height 20
